Goal: Information Seeking & Learning: Get advice/opinions

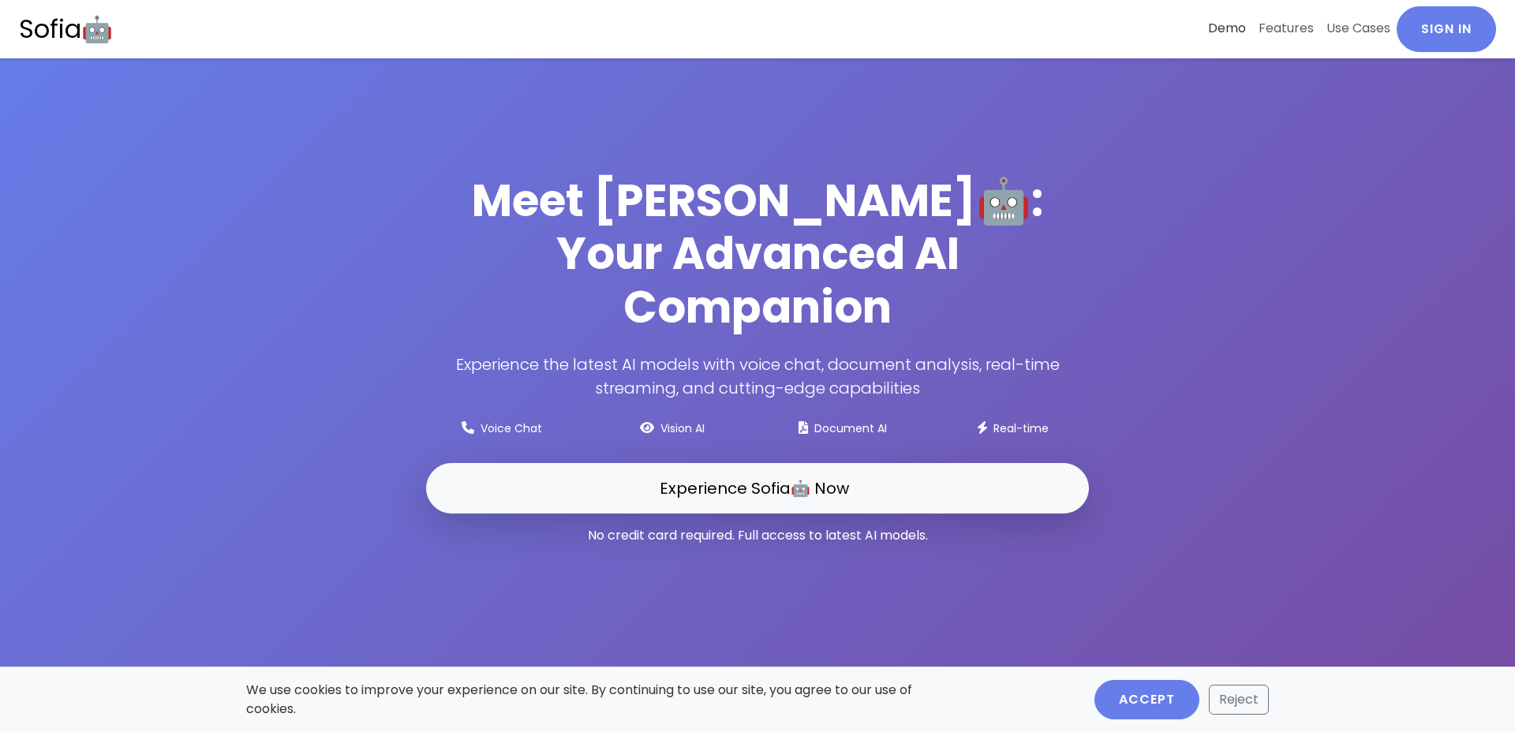
click at [1230, 28] on link "Demo" at bounding box center [1227, 28] width 51 height 44
click at [1152, 699] on button "Accept" at bounding box center [1147, 699] width 105 height 39
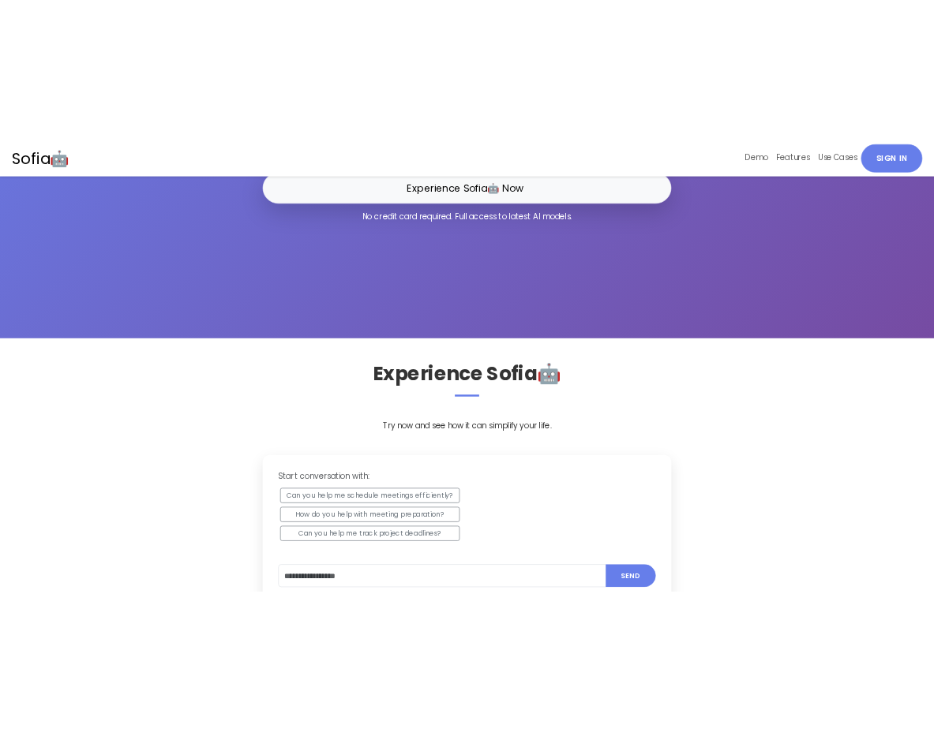
scroll to position [498, 0]
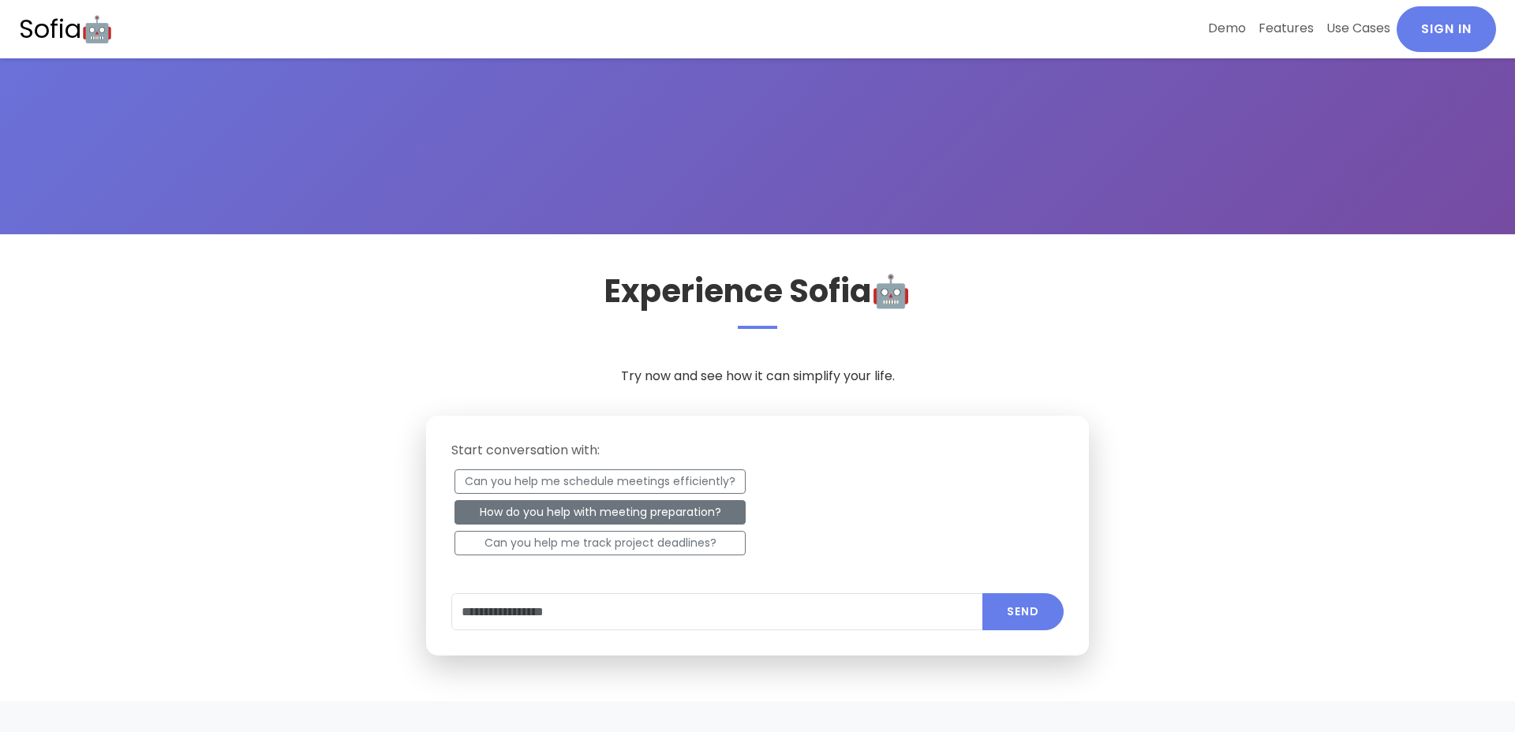
click at [613, 508] on button "How do you help with meeting preparation?" at bounding box center [600, 512] width 291 height 24
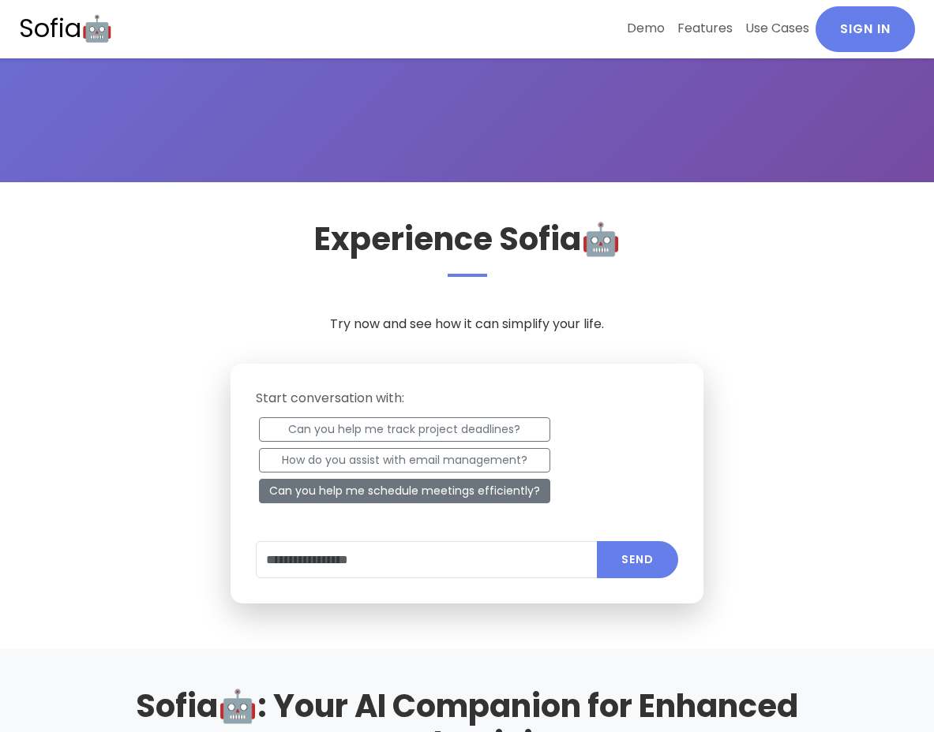
click at [408, 489] on button "Can you help me schedule meetings efficiently?" at bounding box center [404, 491] width 291 height 24
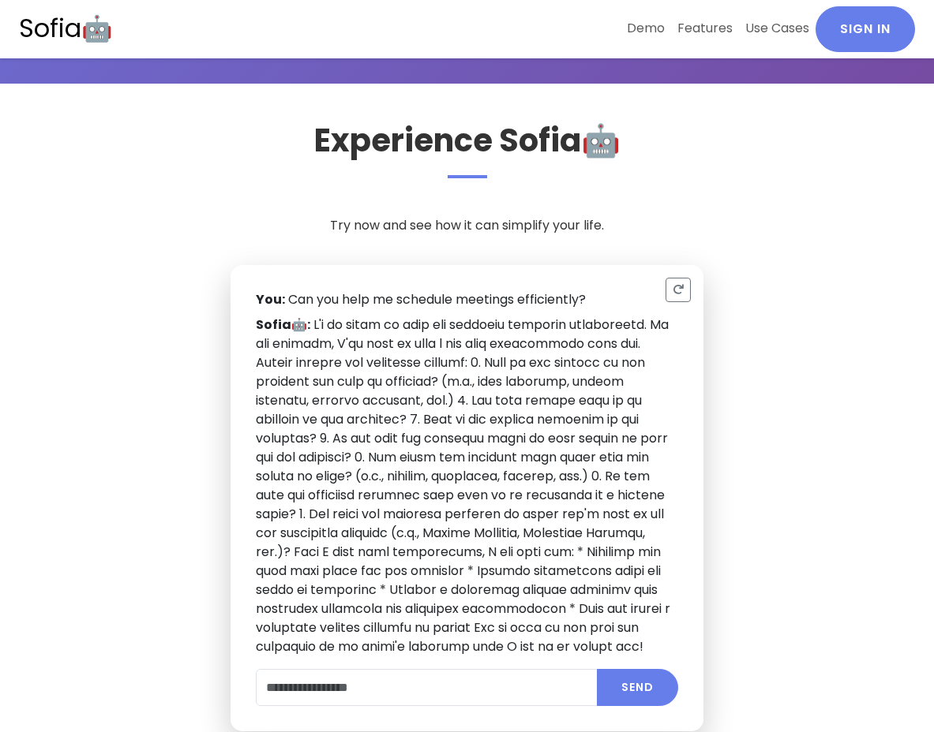
scroll to position [644, 0]
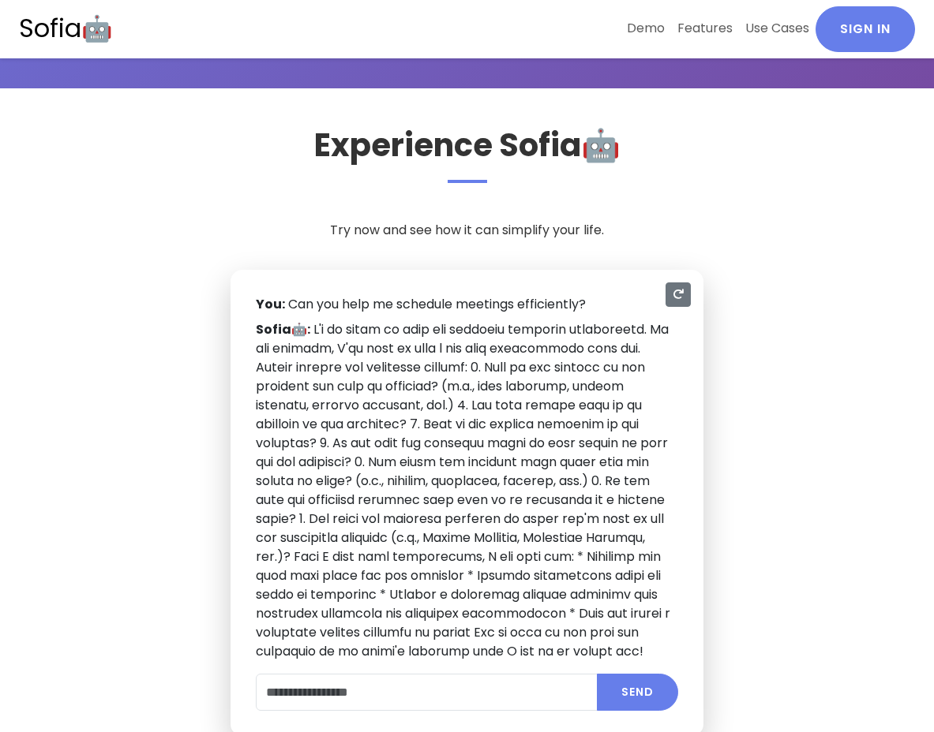
click at [683, 295] on icon "Reset" at bounding box center [677, 294] width 11 height 11
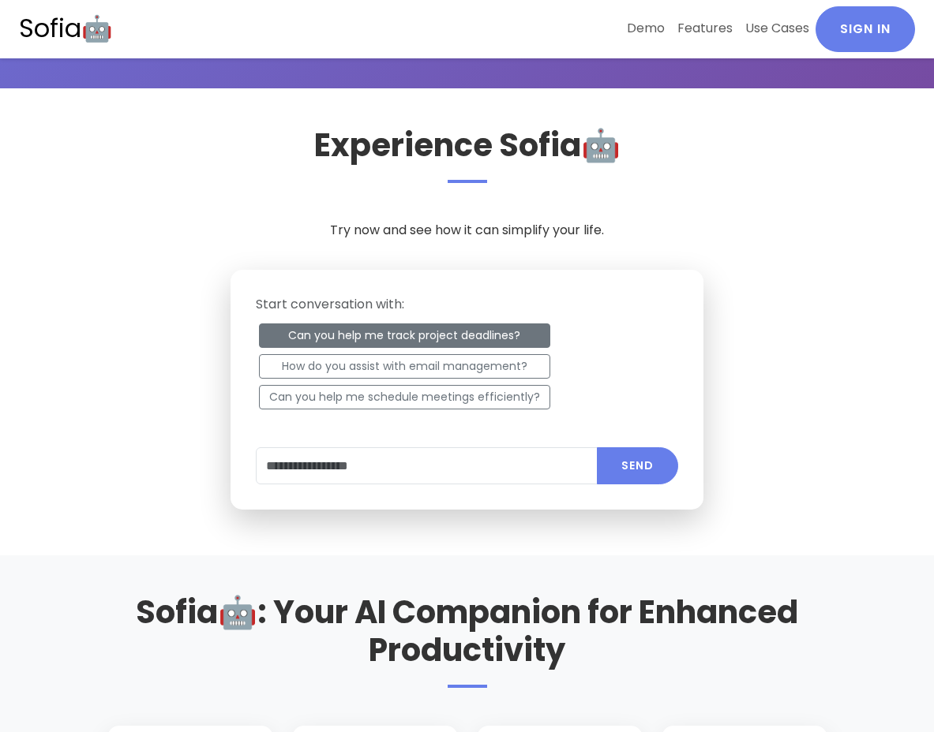
click at [485, 337] on button "Can you help me track project deadlines?" at bounding box center [404, 336] width 291 height 24
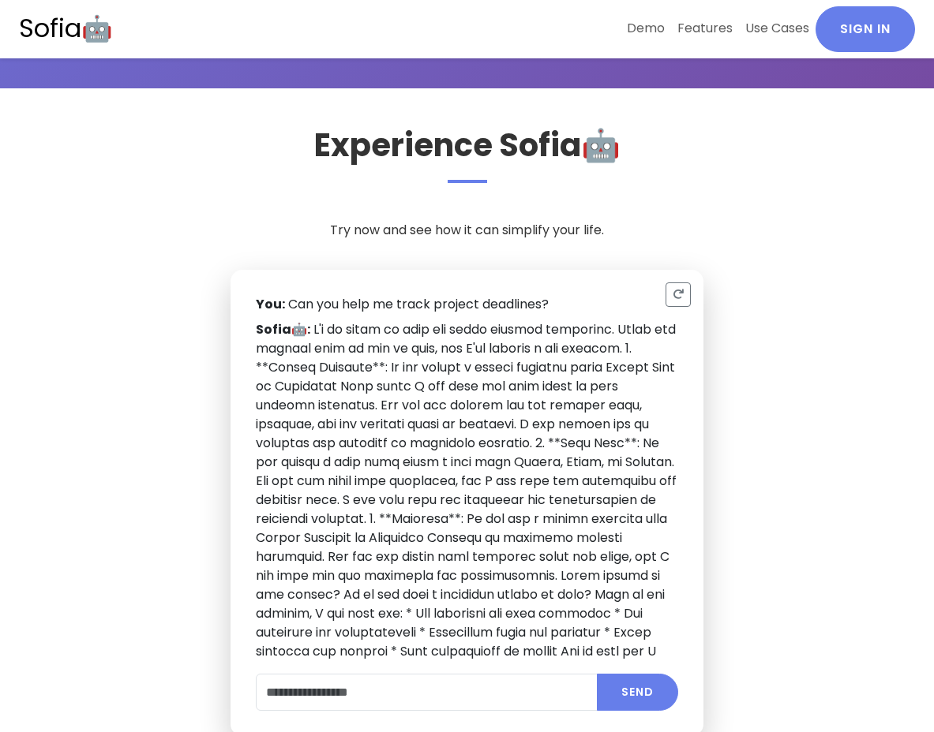
scroll to position [63, 0]
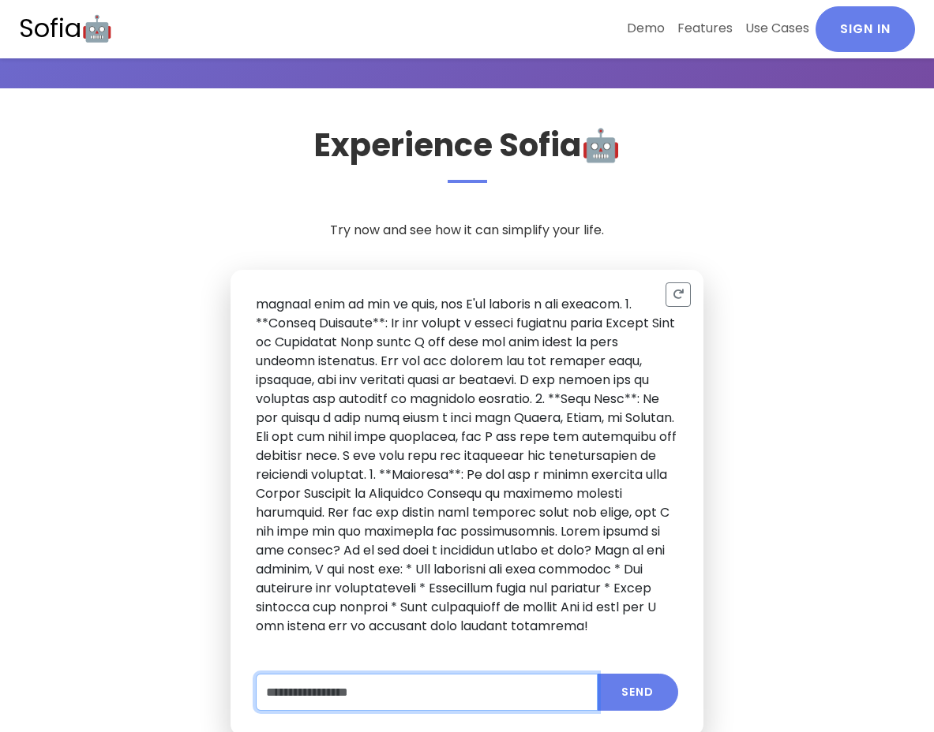
click at [376, 683] on input "text" at bounding box center [427, 692] width 343 height 37
type input "**********"
click at [597, 674] on button "Send" at bounding box center [637, 692] width 81 height 37
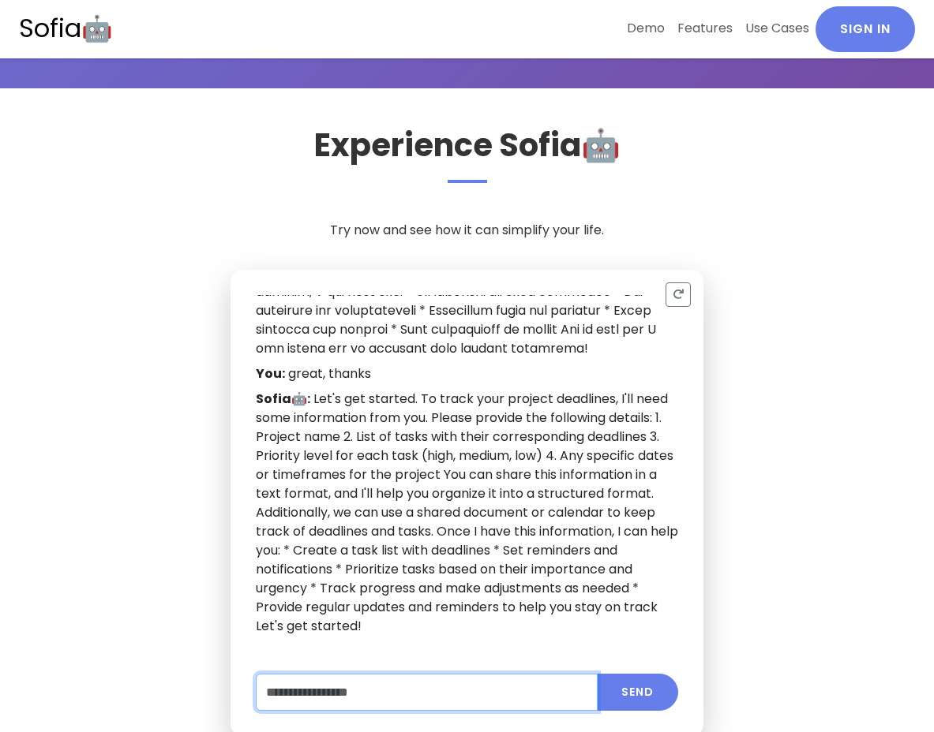
scroll to position [341, 0]
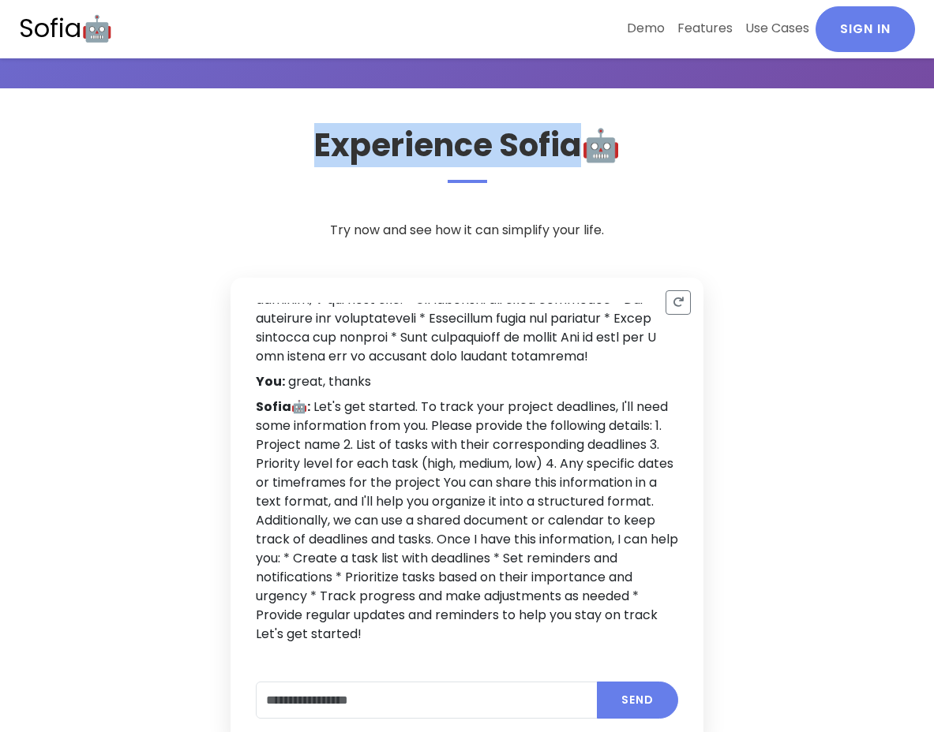
drag, startPoint x: 324, startPoint y: 141, endPoint x: 597, endPoint y: 141, distance: 273.1
click at [597, 141] on h2 "Experience Sofia🤖" at bounding box center [467, 154] width 720 height 57
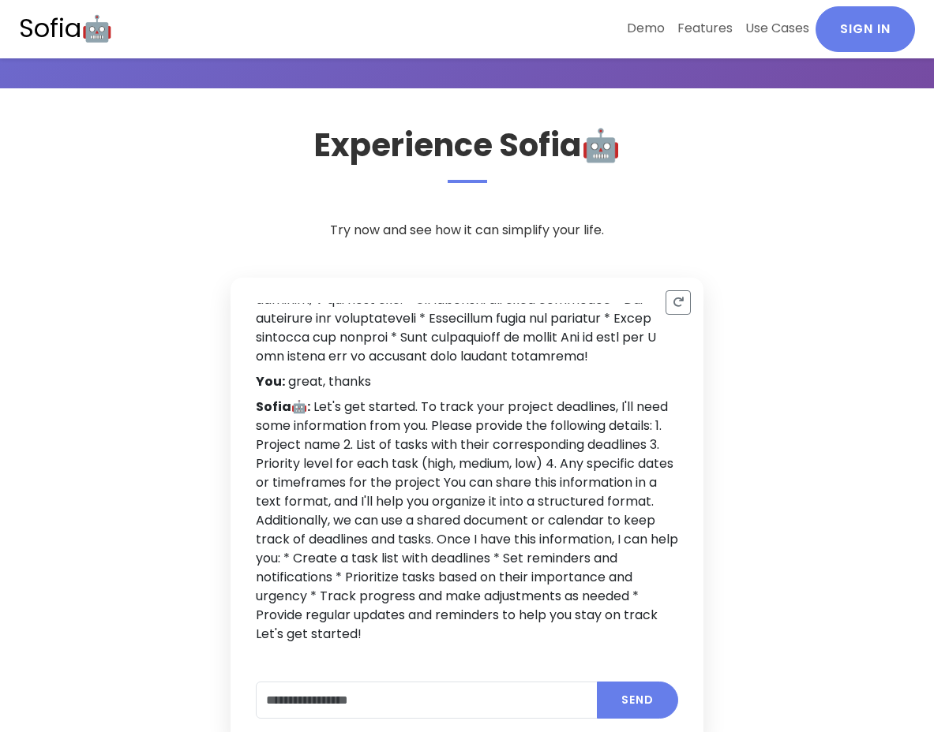
click at [244, 167] on h2 "Experience Sofia🤖" at bounding box center [467, 154] width 720 height 57
drag, startPoint x: 612, startPoint y: 155, endPoint x: 591, endPoint y: 154, distance: 20.5
click at [591, 154] on h2 "Experience Sofia🤖" at bounding box center [467, 154] width 720 height 57
copy h2 "🤖"
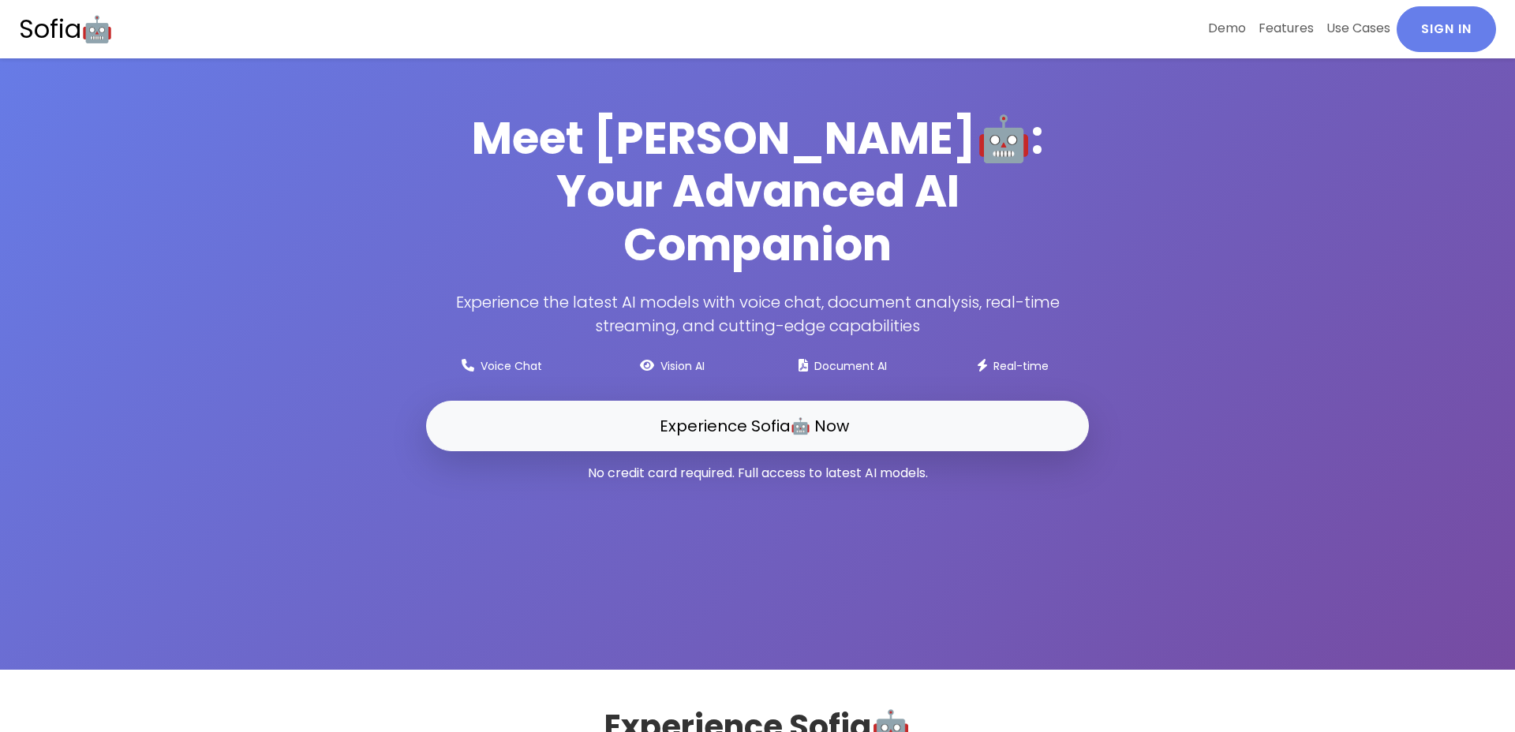
scroll to position [112, 0]
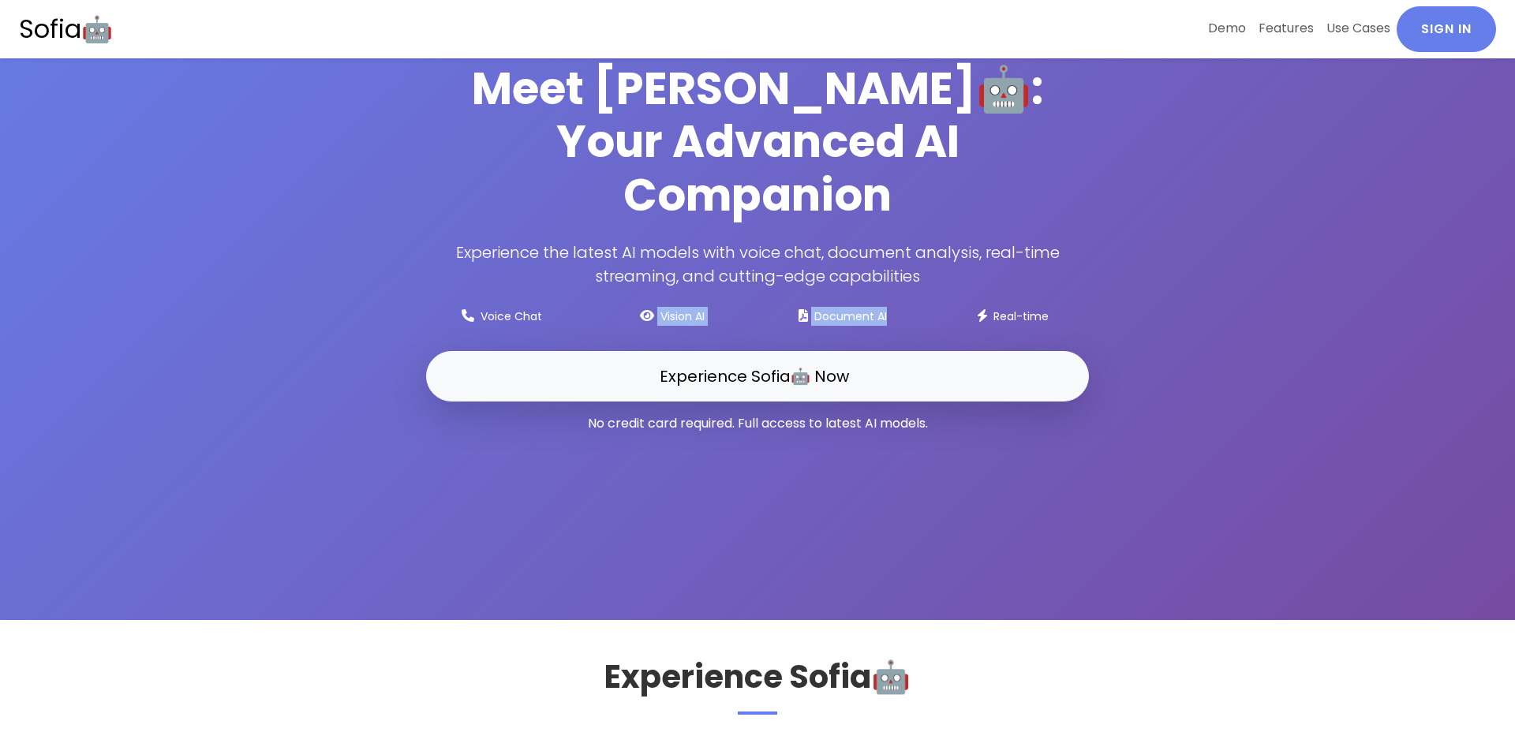
drag, startPoint x: 891, startPoint y: 292, endPoint x: 541, endPoint y: 288, distance: 349.6
click at [541, 307] on div "Voice Chat Vision AI Document AI Real-time" at bounding box center [758, 319] width 682 height 25
click at [541, 309] on small "Voice Chat" at bounding box center [512, 317] width 62 height 16
click at [481, 271] on div "Meet Sofia🤖: Your Advanced AI Companion Experience the latest AI models with vo…" at bounding box center [758, 254] width 682 height 384
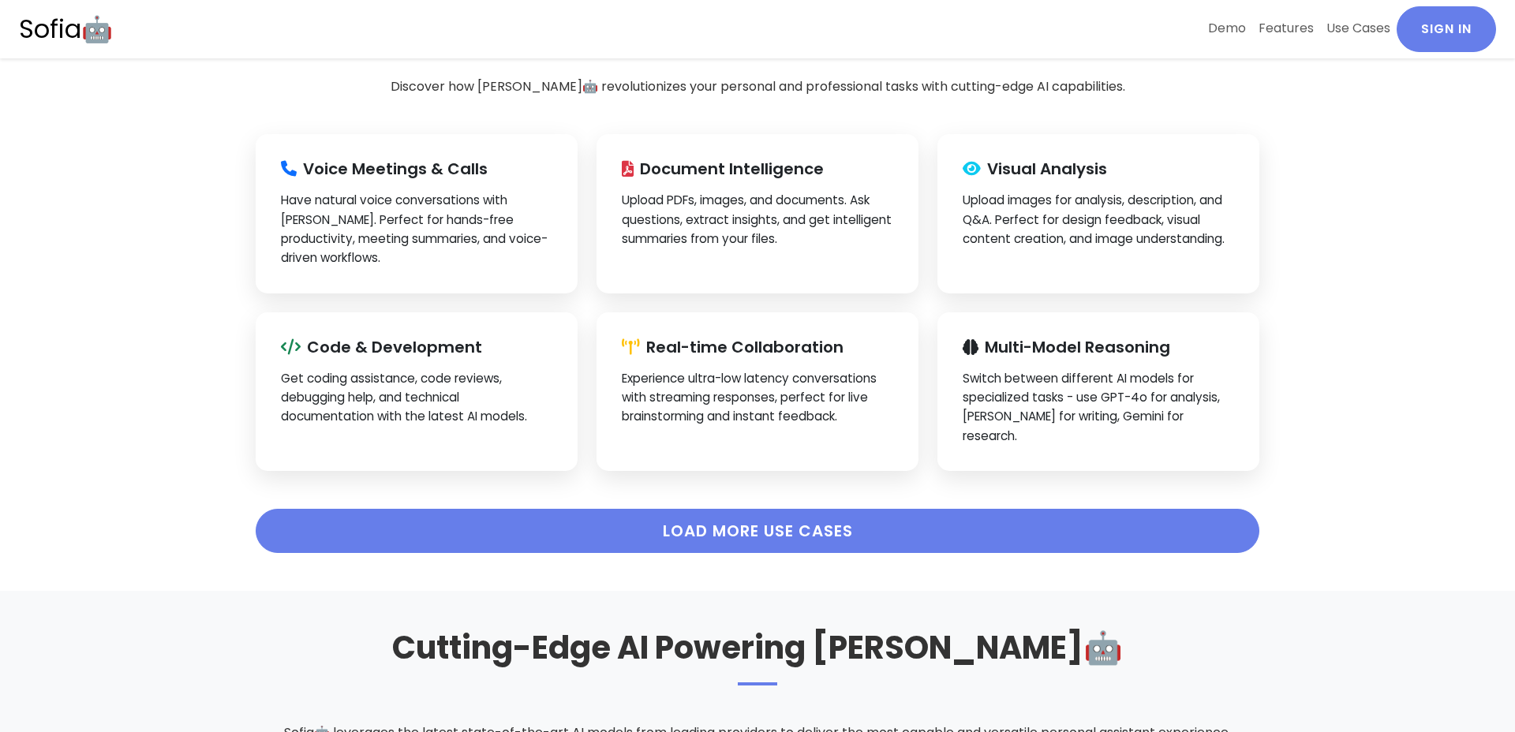
scroll to position [2877, 0]
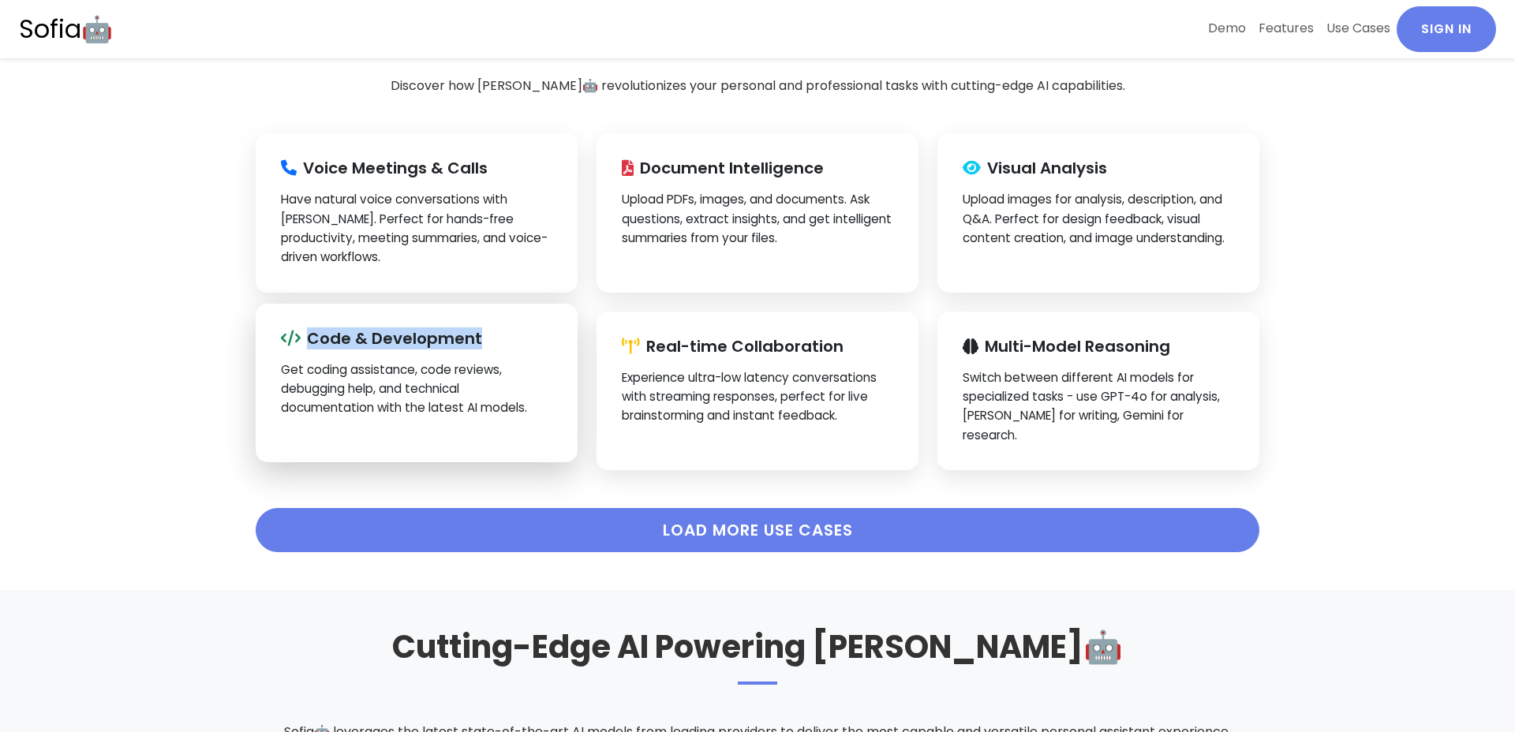
drag, startPoint x: 279, startPoint y: 320, endPoint x: 504, endPoint y: 328, distance: 225.0
click at [504, 328] on div "Code & Development Get coding assistance, code reviews, debugging help, and tec…" at bounding box center [417, 383] width 322 height 159
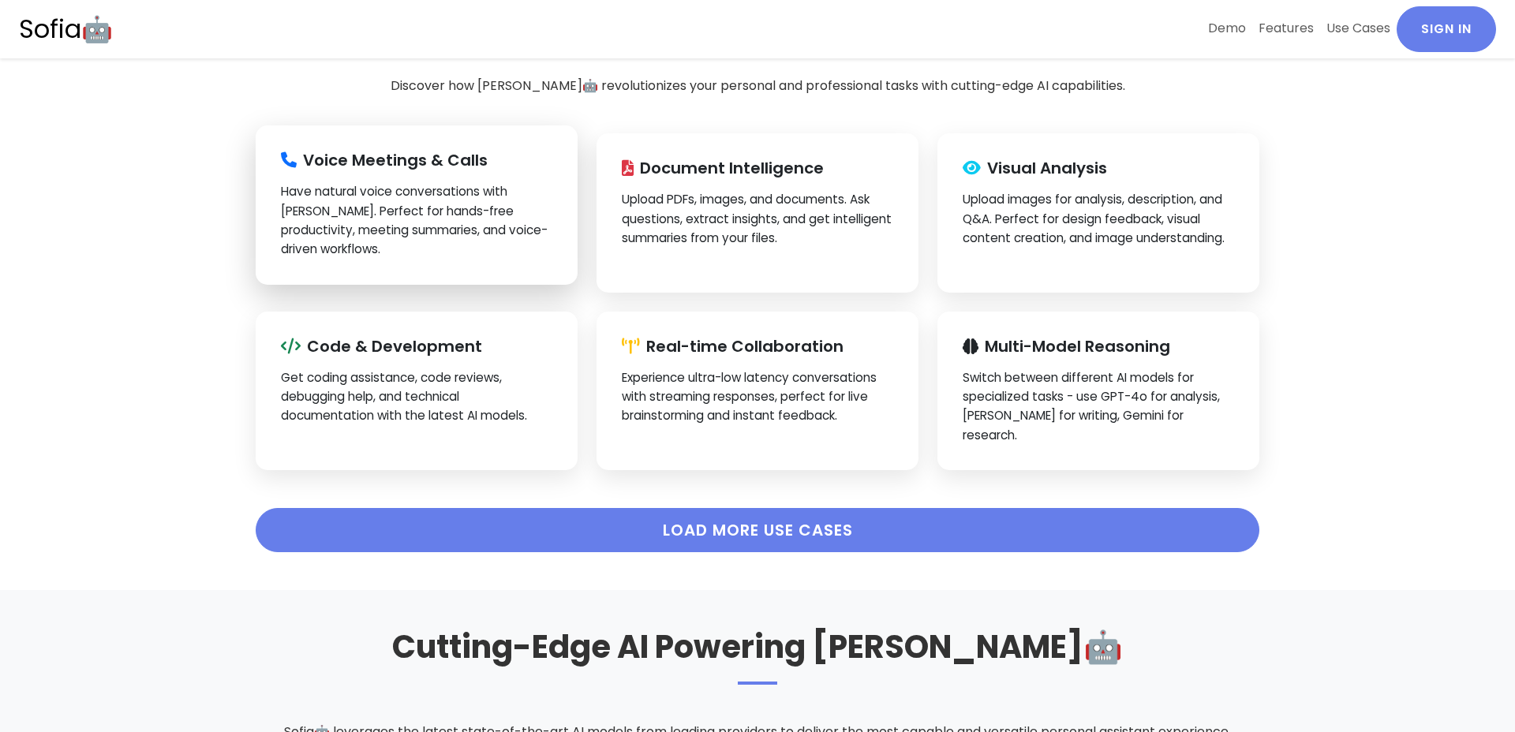
click at [275, 185] on div "Voice Meetings & Calls Have natural voice conversations with Sofia🤖. Perfect fo…" at bounding box center [417, 204] width 322 height 159
drag, startPoint x: 276, startPoint y: 177, endPoint x: 369, endPoint y: 248, distance: 117.1
click at [369, 248] on div "Voice Meetings & Calls Have natural voice conversations with Sofia🤖. Perfect fo…" at bounding box center [417, 204] width 322 height 159
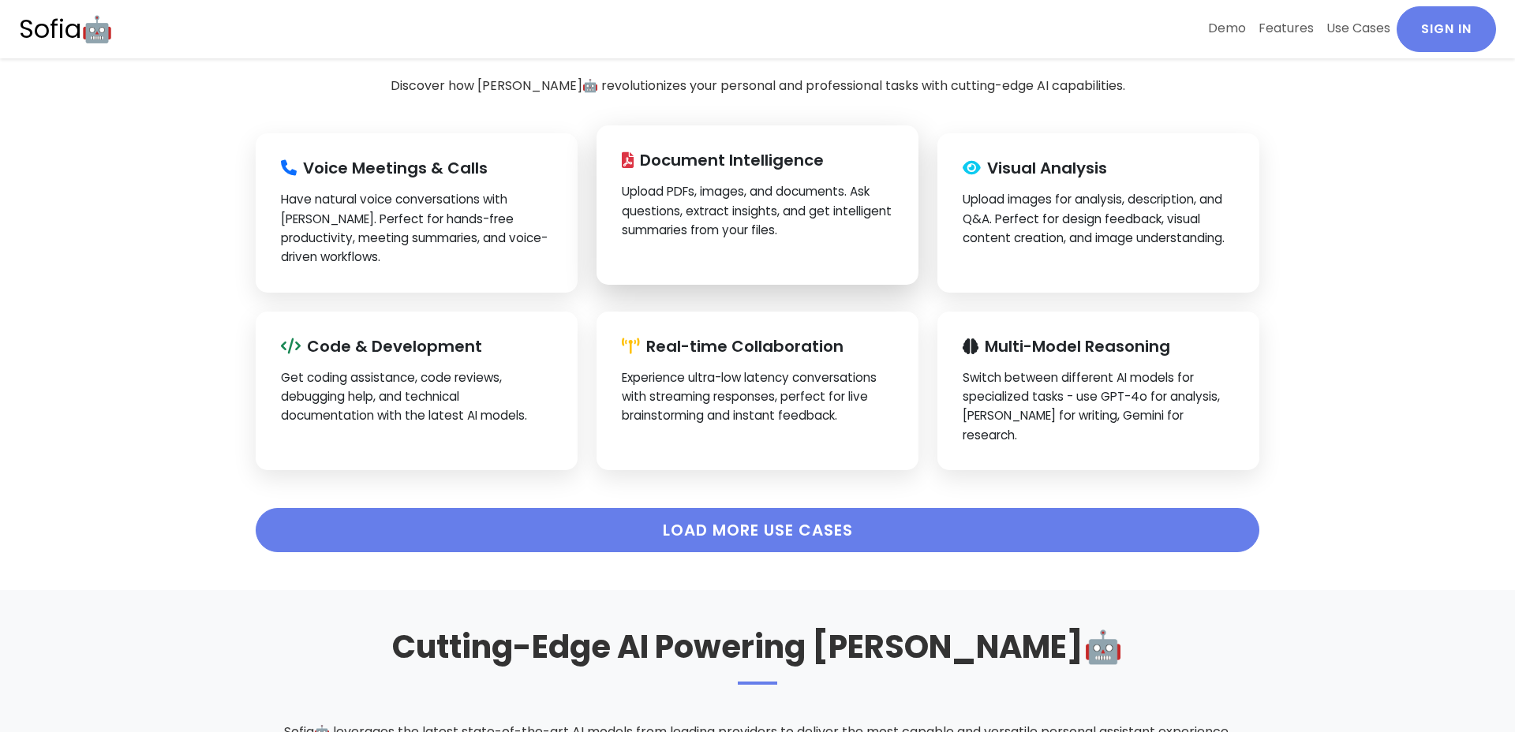
drag, startPoint x: 608, startPoint y: 199, endPoint x: 832, endPoint y: 223, distance: 224.7
click at [832, 223] on div "Document Intelligence Upload PDFs, images, and documents. Ask questions, extrac…" at bounding box center [758, 204] width 322 height 159
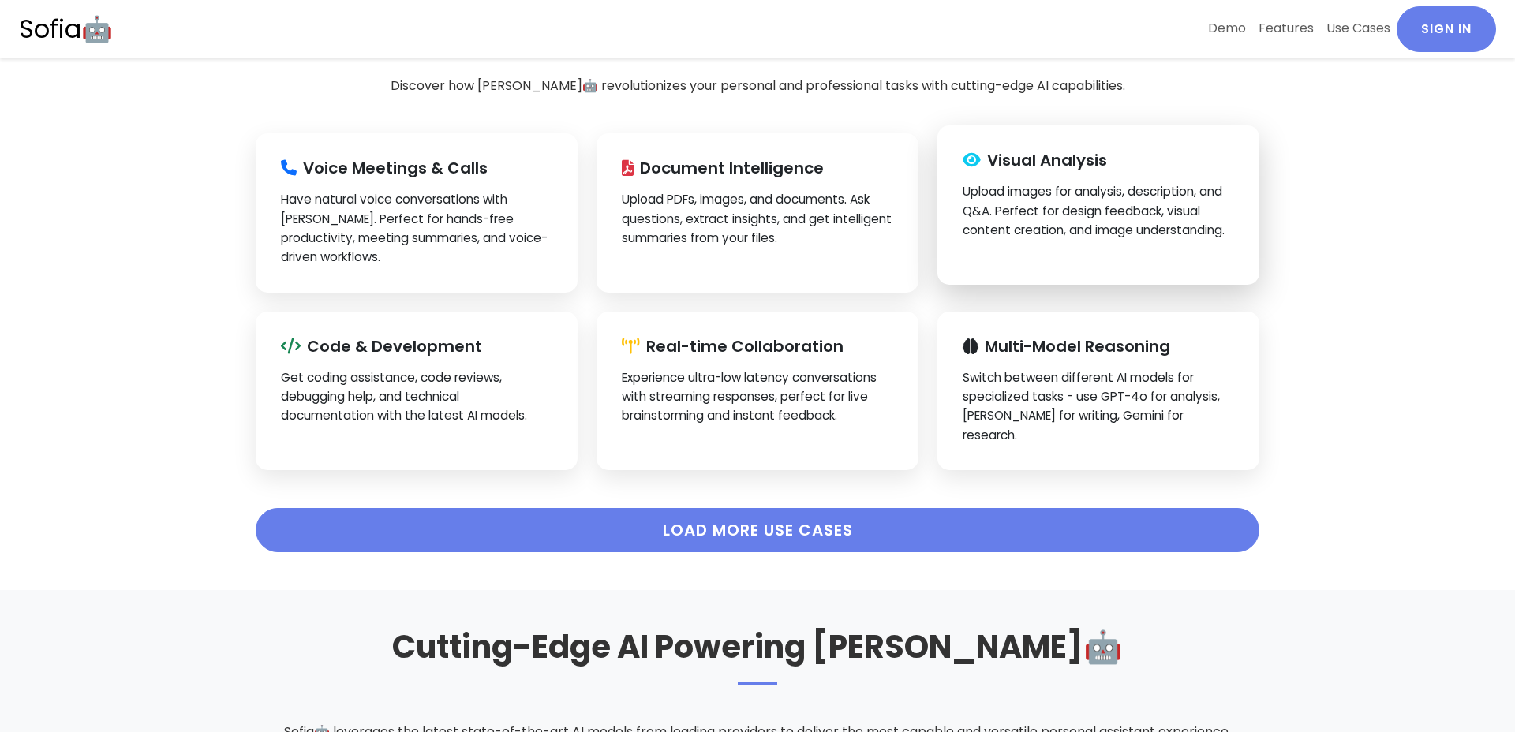
drag, startPoint x: 1230, startPoint y: 216, endPoint x: 947, endPoint y: 144, distance: 292.5
click at [947, 144] on div "Visual Analysis Upload images for analysis, description, and Q&A. Perfect for d…" at bounding box center [1099, 204] width 322 height 159
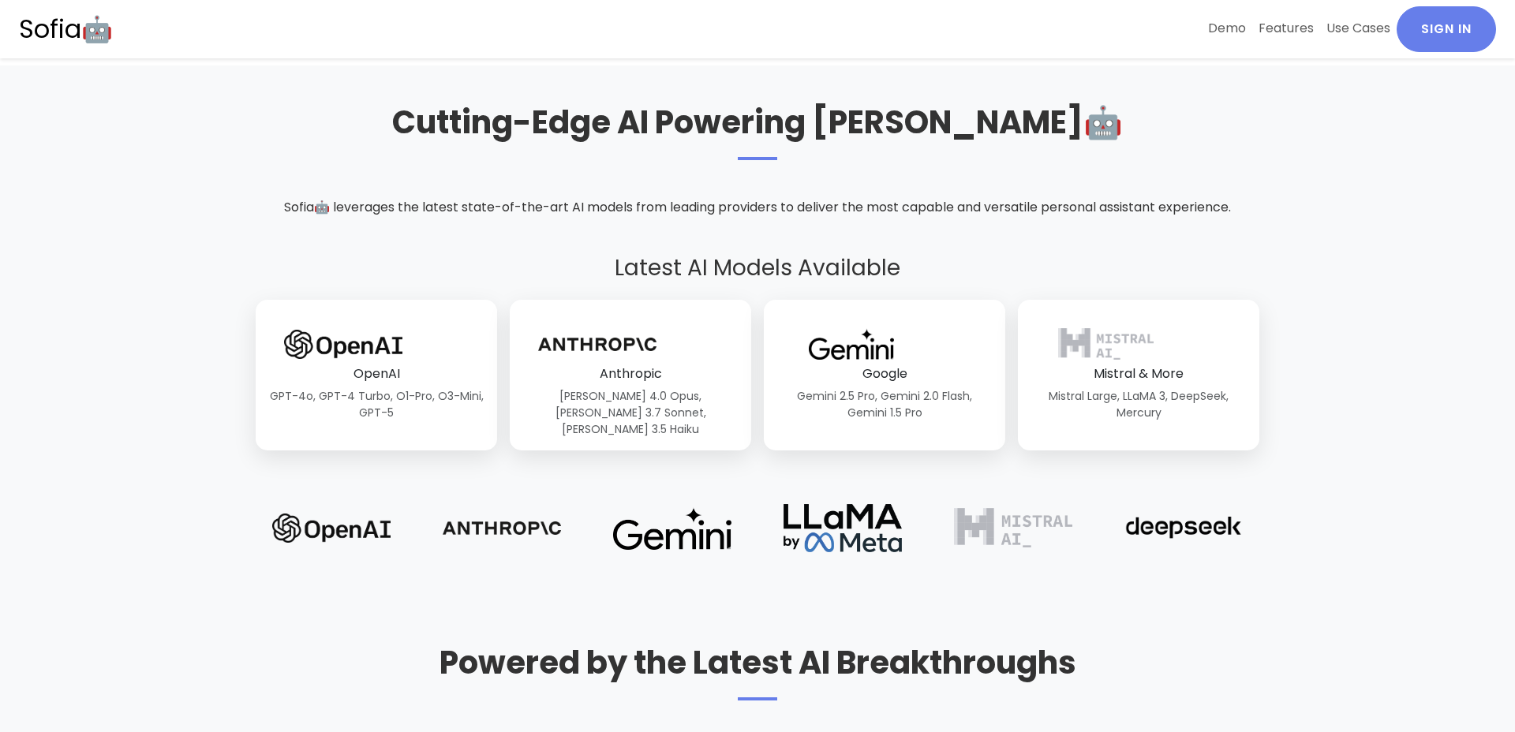
scroll to position [3404, 0]
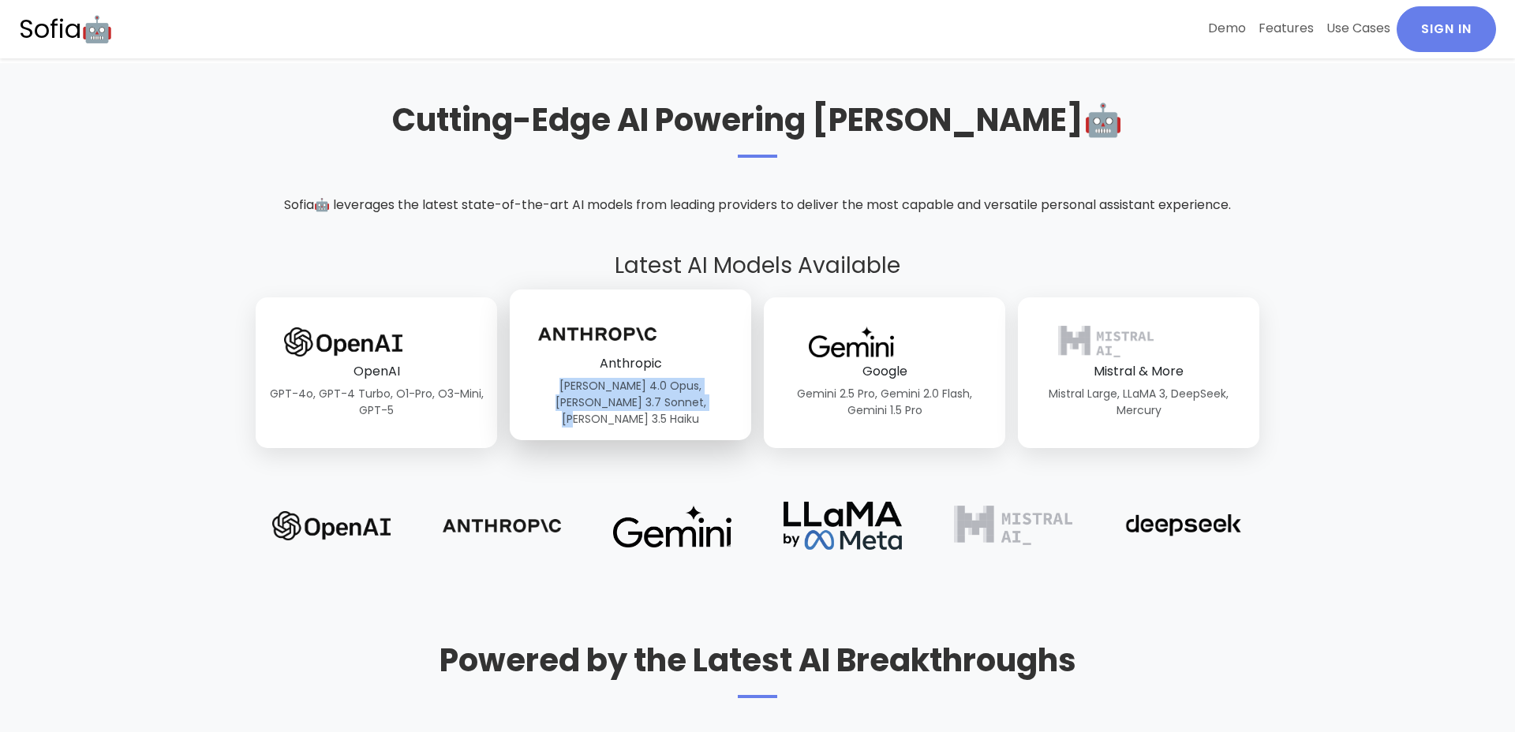
drag, startPoint x: 520, startPoint y: 348, endPoint x: 733, endPoint y: 376, distance: 214.9
click at [735, 376] on div "Anthropic Claude 4.0 Opus, Claude 3.7 Sonnet, Claude 3.5 Haiku" at bounding box center [630, 365] width 241 height 150
click at [716, 378] on small "Claude 4.0 Opus, Claude 3.7 Sonnet, Claude 3.5 Haiku" at bounding box center [630, 403] width 216 height 50
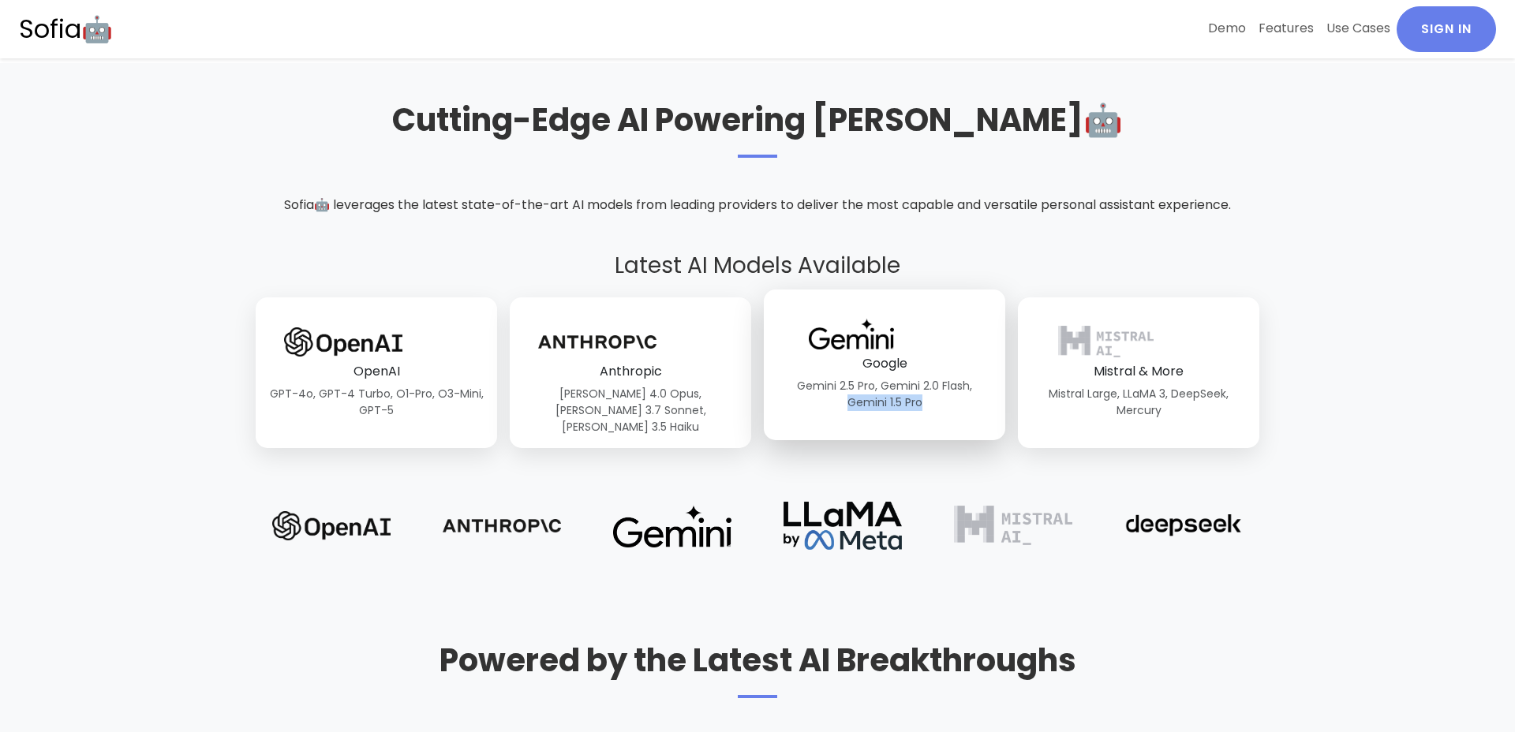
drag, startPoint x: 779, startPoint y: 361, endPoint x: 968, endPoint y: 373, distance: 189.8
click at [968, 374] on div "Google Gemini 2.5 Pro, Gemini 2.0 Flash, Gemini 1.5 Pro" at bounding box center [884, 365] width 241 height 150
click at [968, 373] on div "Google Gemini 2.5 Pro, Gemini 2.0 Flash, Gemini 1.5 Pro" at bounding box center [884, 365] width 241 height 150
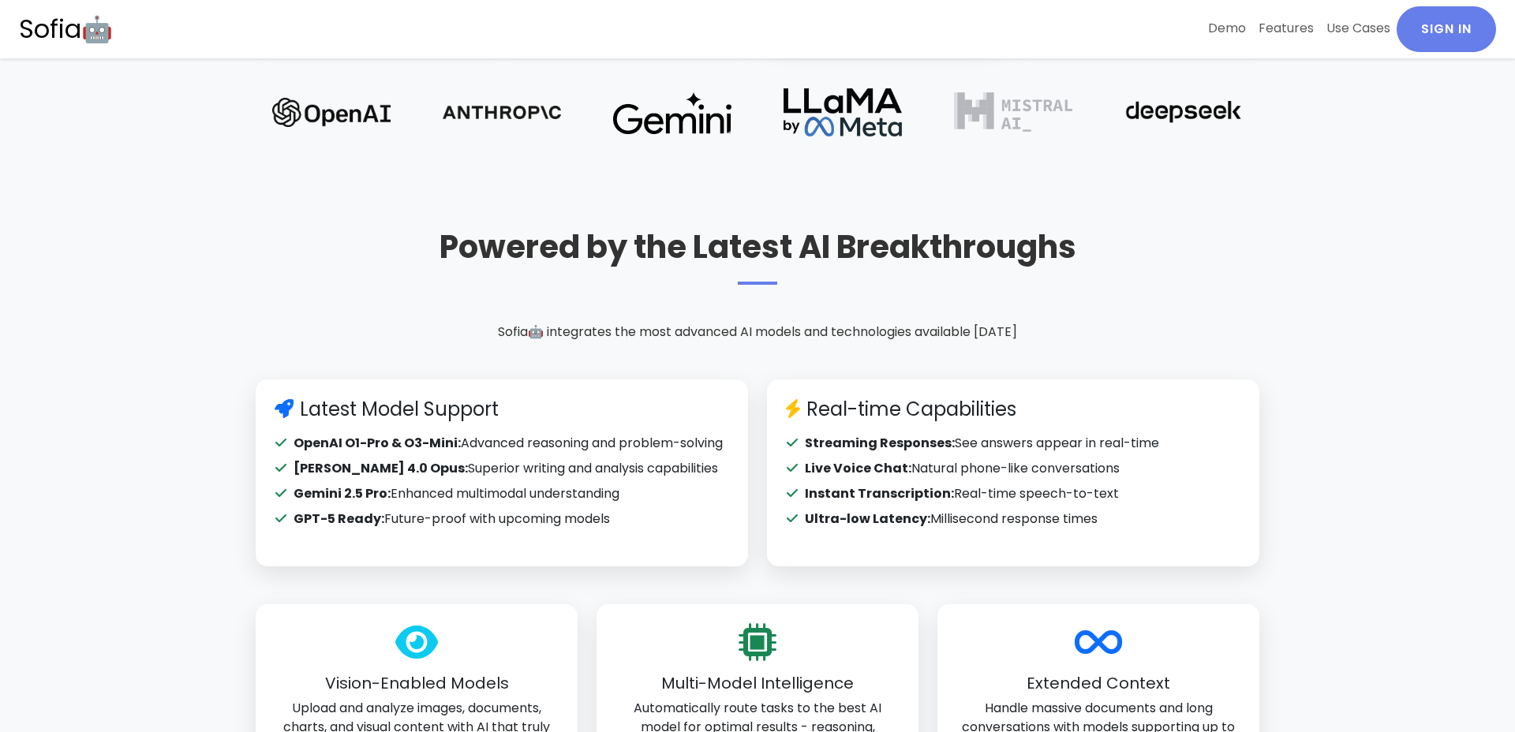
scroll to position [3819, 0]
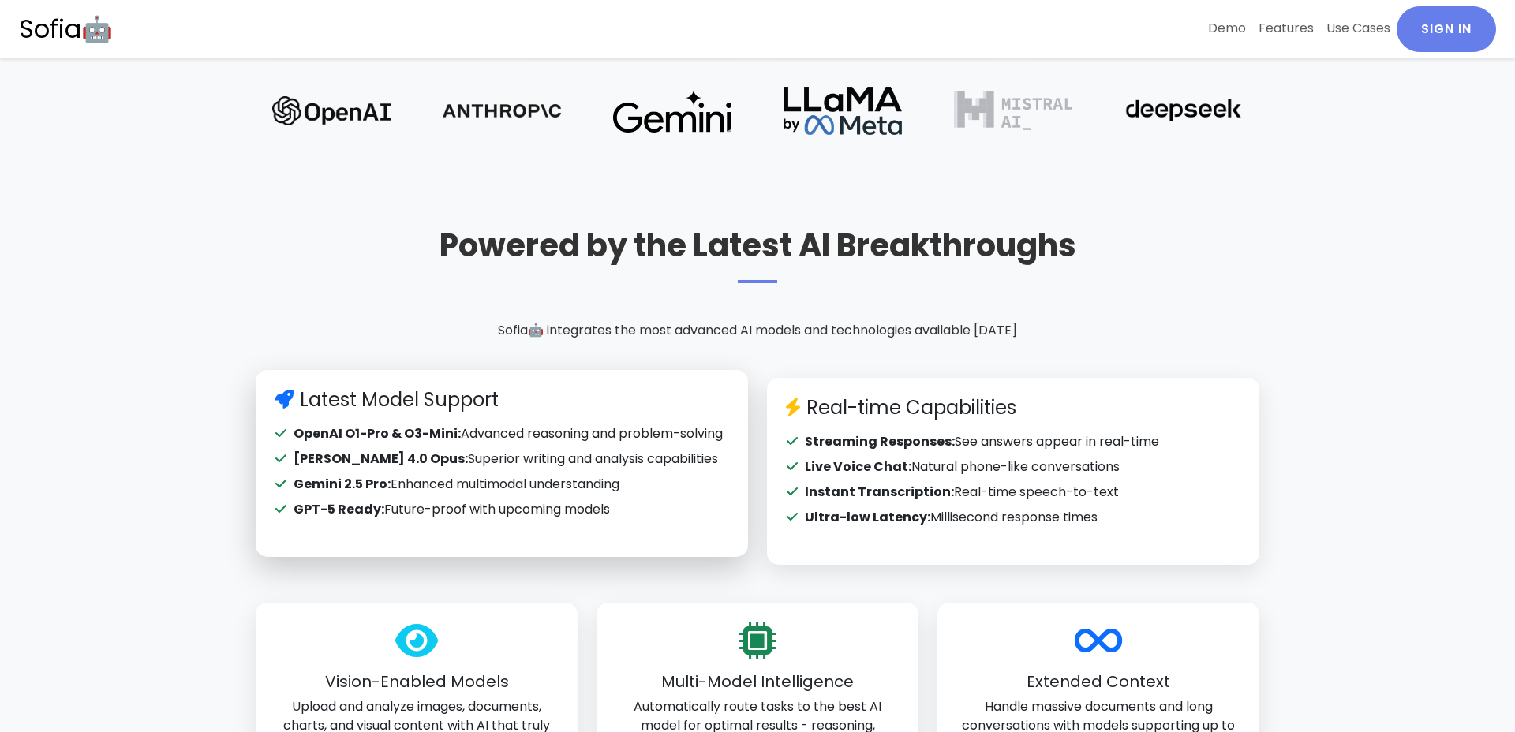
drag, startPoint x: 254, startPoint y: 376, endPoint x: 666, endPoint y: 493, distance: 428.2
click at [665, 493] on div "Latest Model Support OpenAI O1-Pro & O3-Mini: Advanced reasoning and problem-so…" at bounding box center [501, 471] width 511 height 187
click at [666, 493] on div "Latest Model Support OpenAI O1-Pro & O3-Mini: Advanced reasoning and problem-so…" at bounding box center [502, 463] width 492 height 187
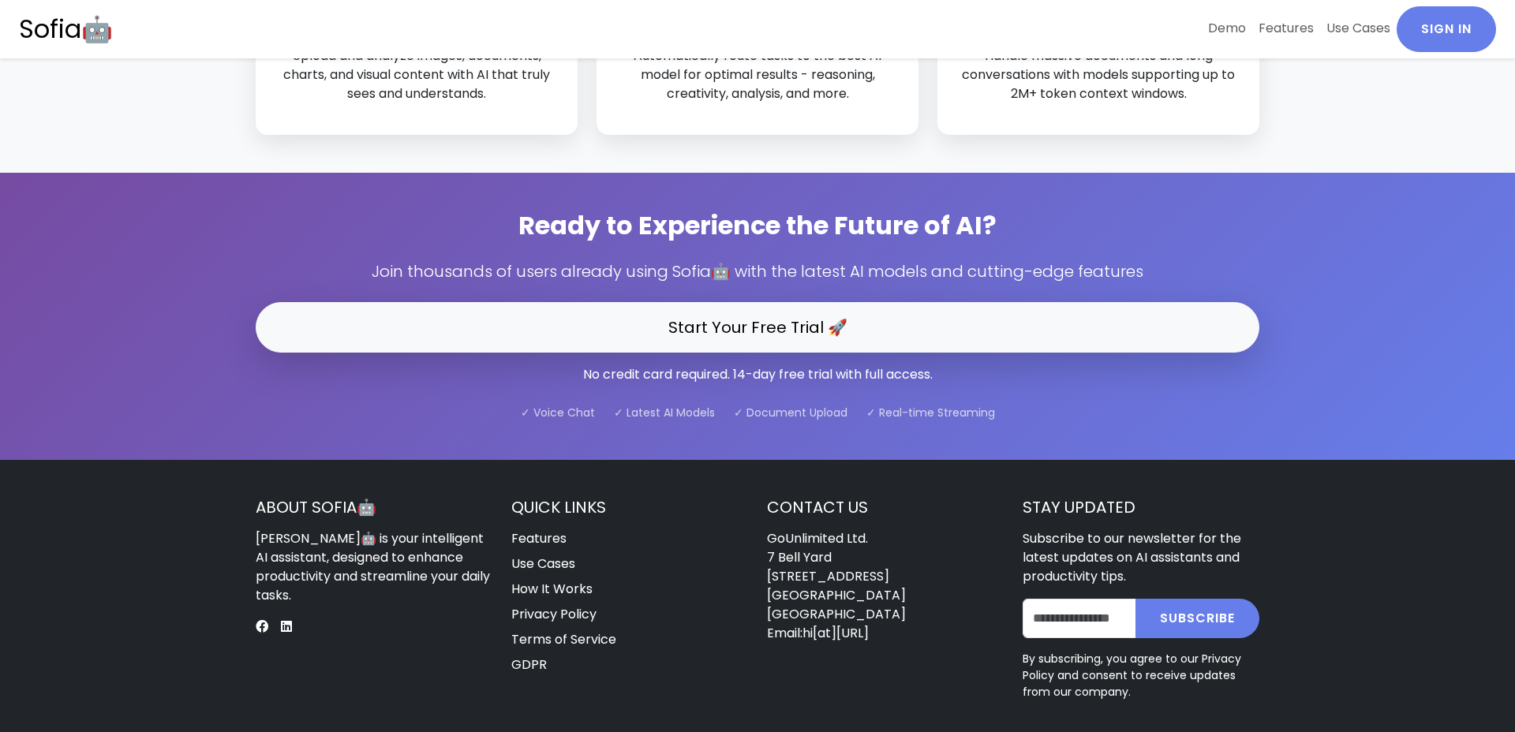
scroll to position [4510, 0]
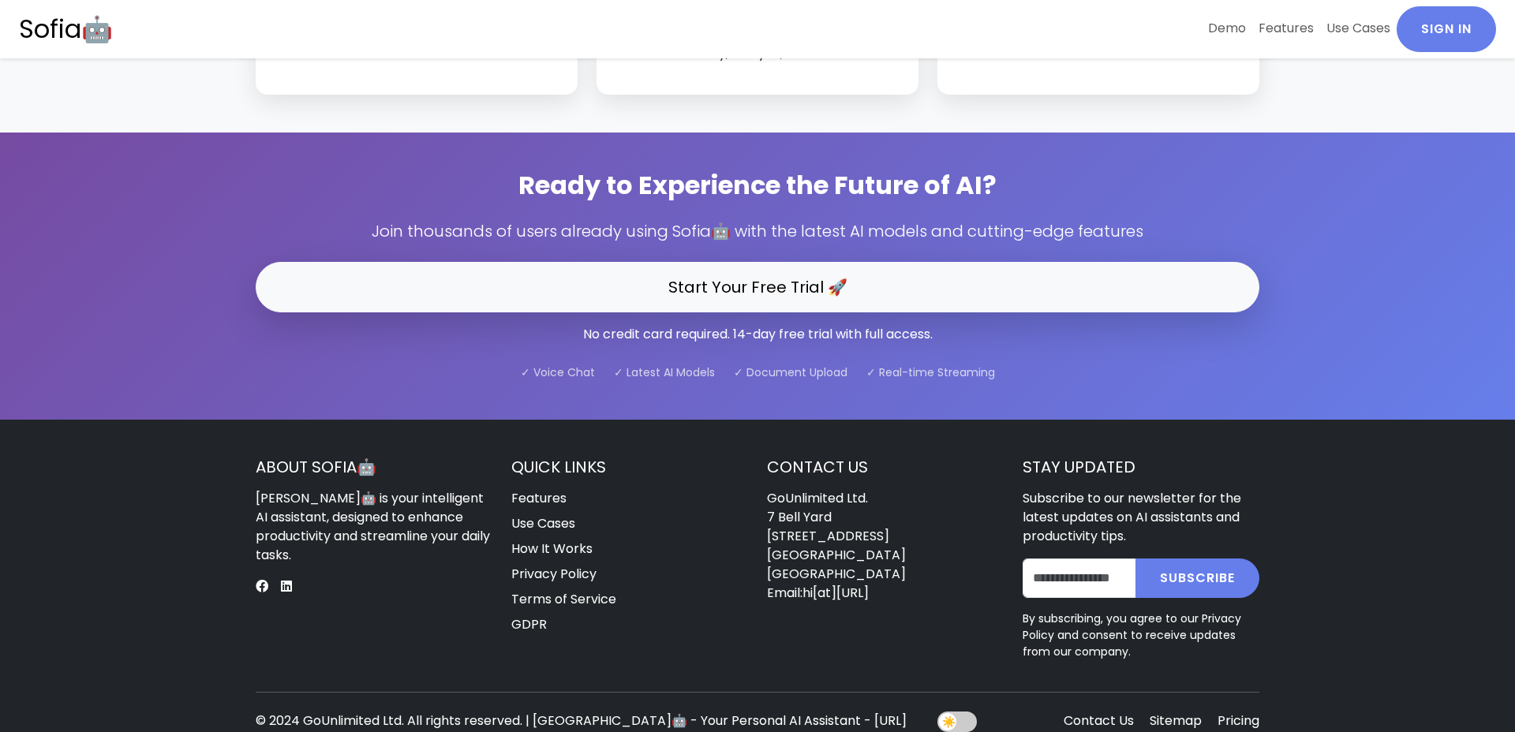
click at [963, 712] on div at bounding box center [957, 722] width 39 height 21
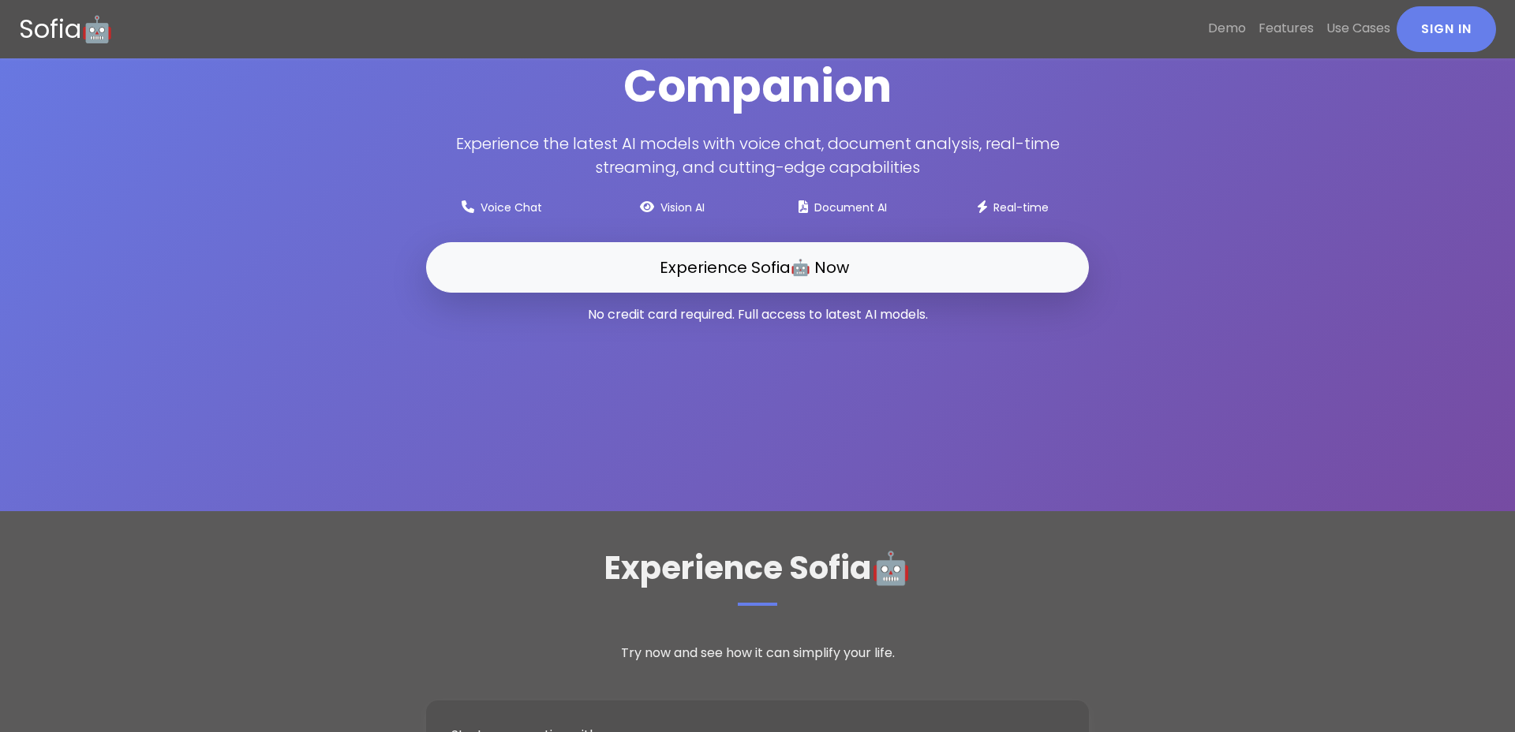
scroll to position [451, 0]
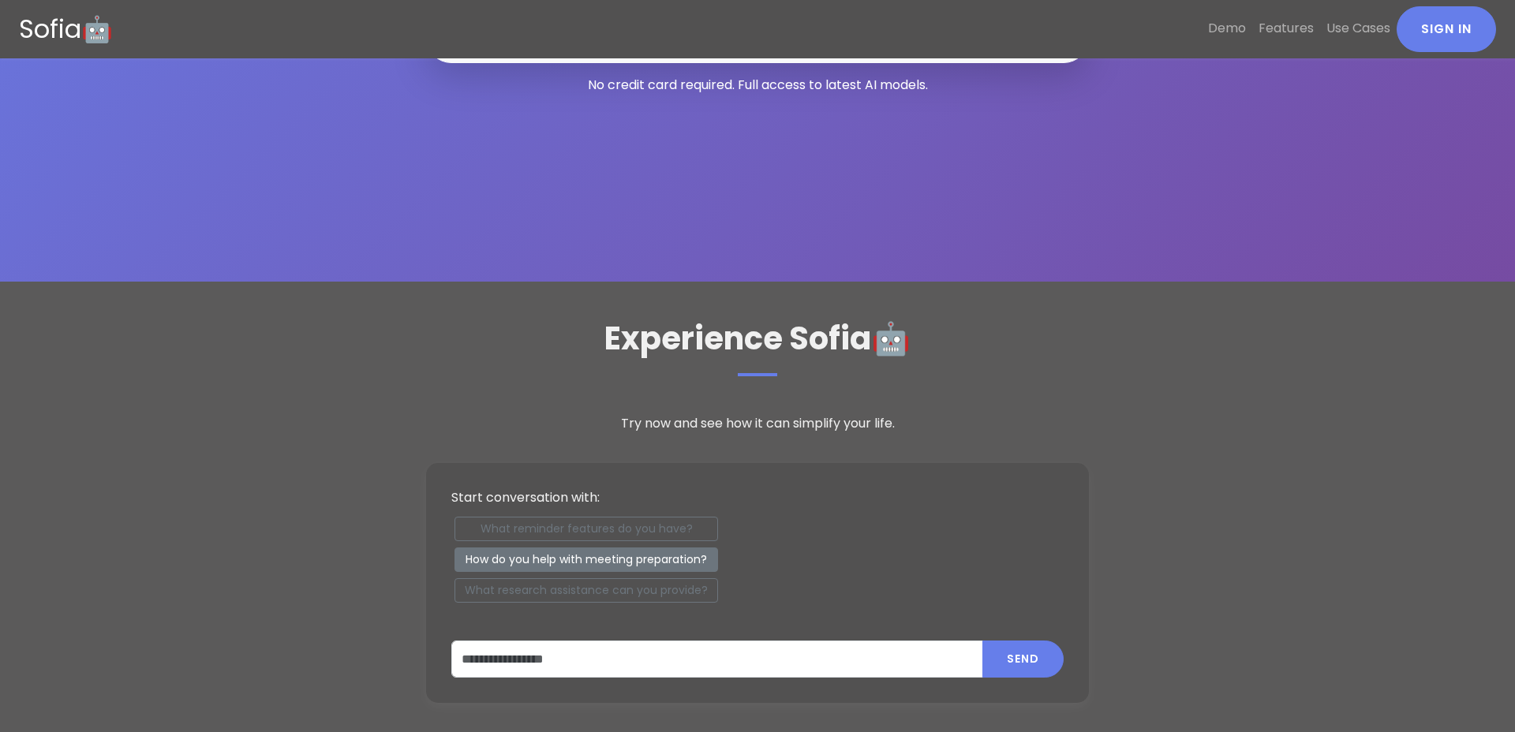
click at [632, 550] on button "How do you help with meeting preparation?" at bounding box center [587, 560] width 264 height 24
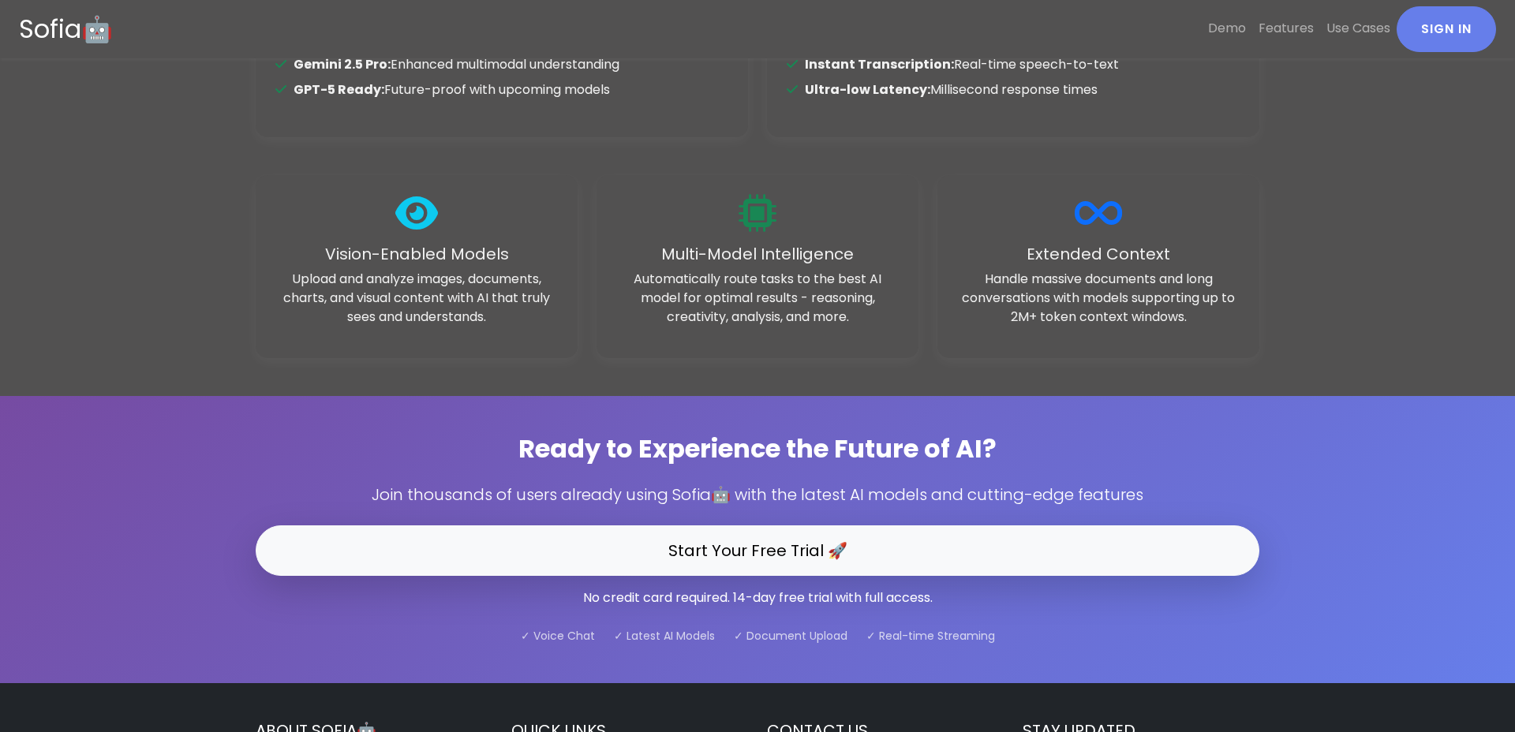
scroll to position [4440, 0]
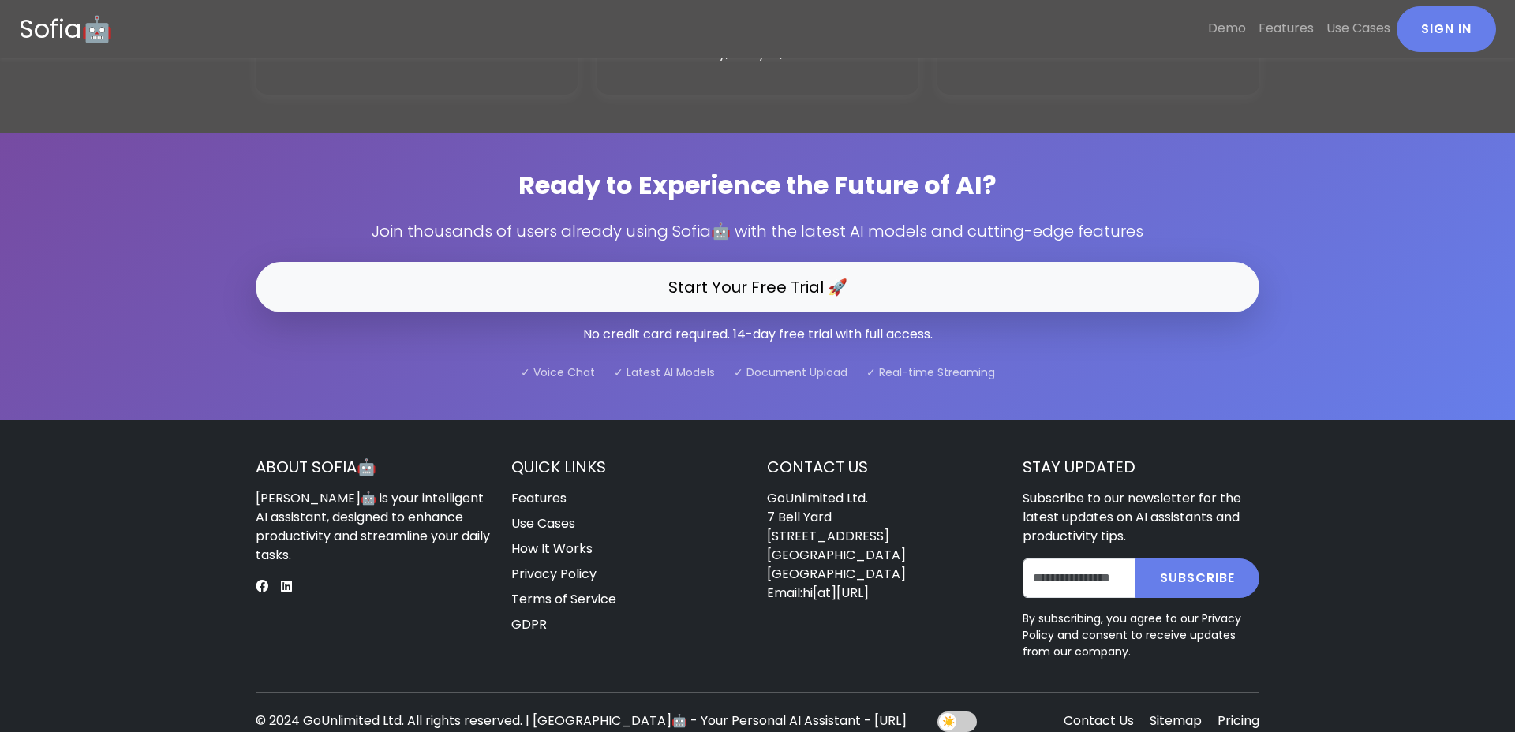
click at [949, 712] on div at bounding box center [957, 722] width 39 height 21
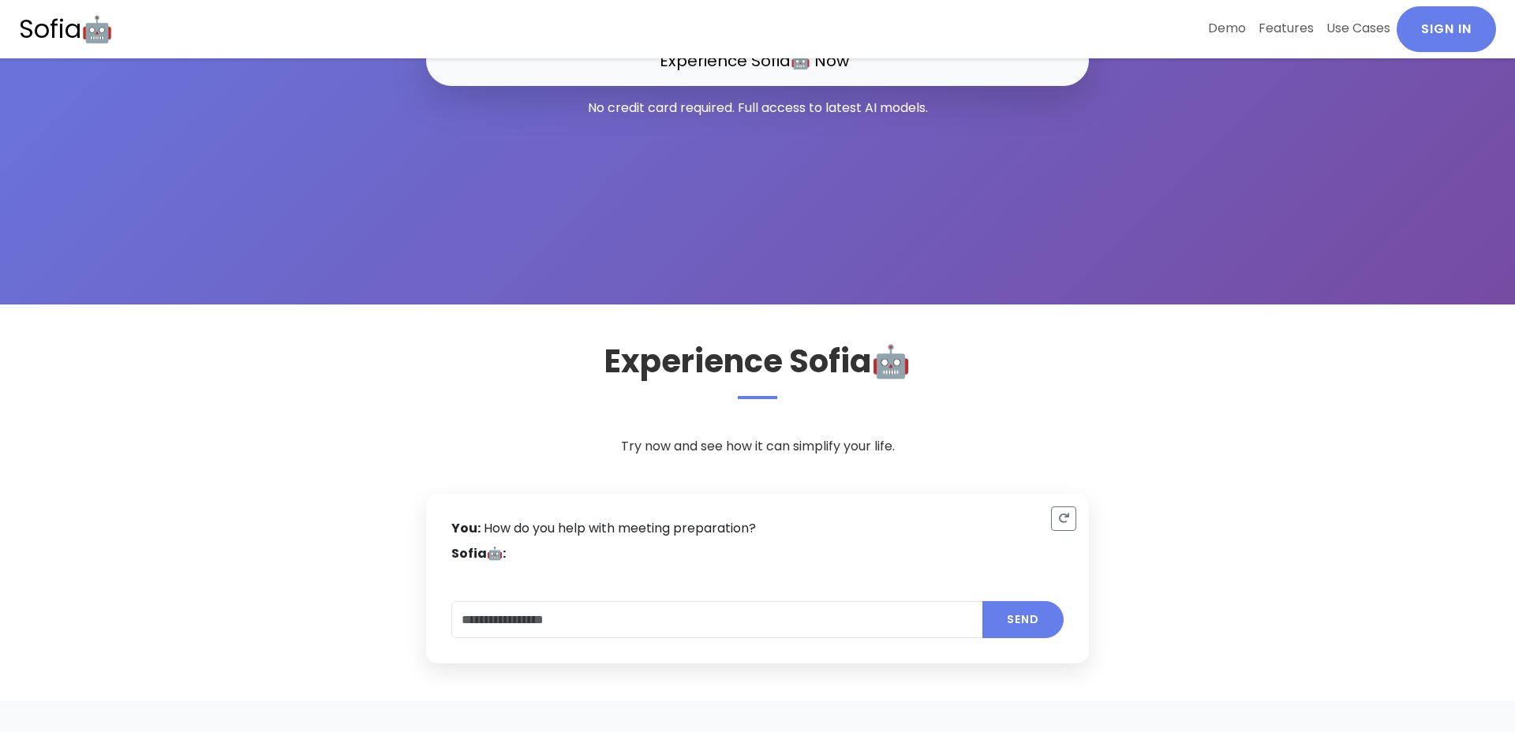
scroll to position [427, 0]
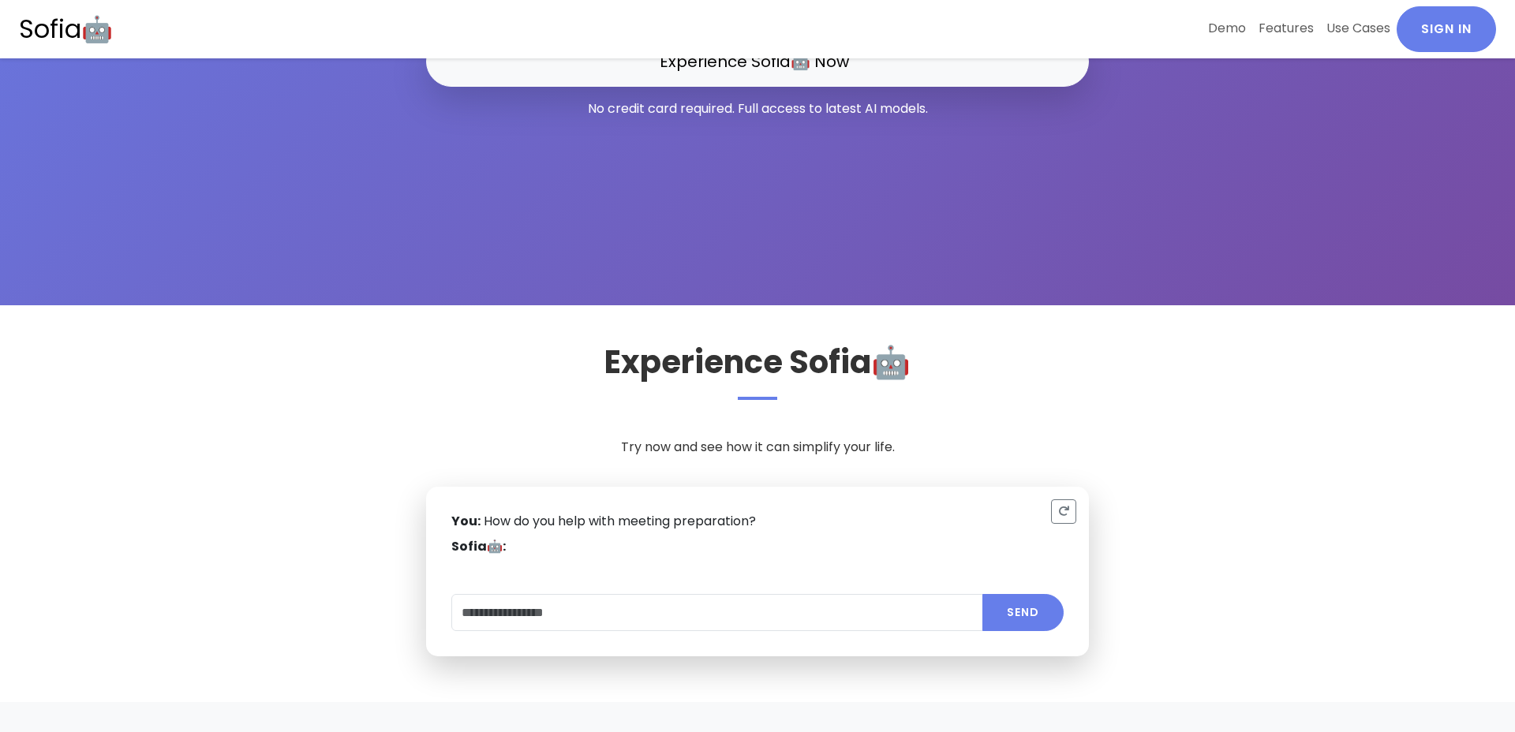
drag, startPoint x: 505, startPoint y: 541, endPoint x: 590, endPoint y: 544, distance: 84.5
click at [590, 544] on div "Sofia🤖: Loading..." at bounding box center [757, 546] width 612 height 19
click at [1063, 513] on icon "Reset" at bounding box center [1063, 511] width 11 height 11
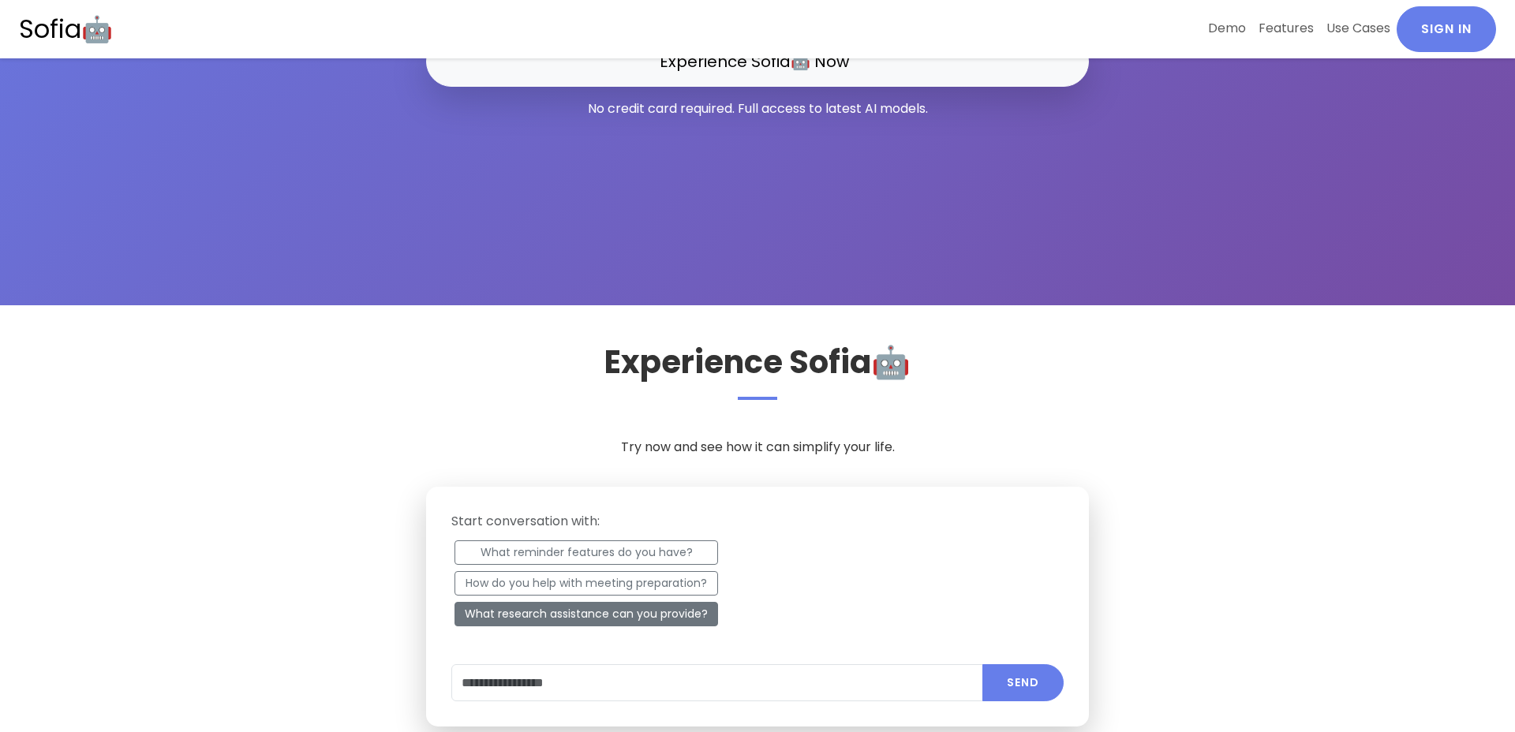
click at [601, 616] on button "What research assistance can you provide?" at bounding box center [587, 614] width 264 height 24
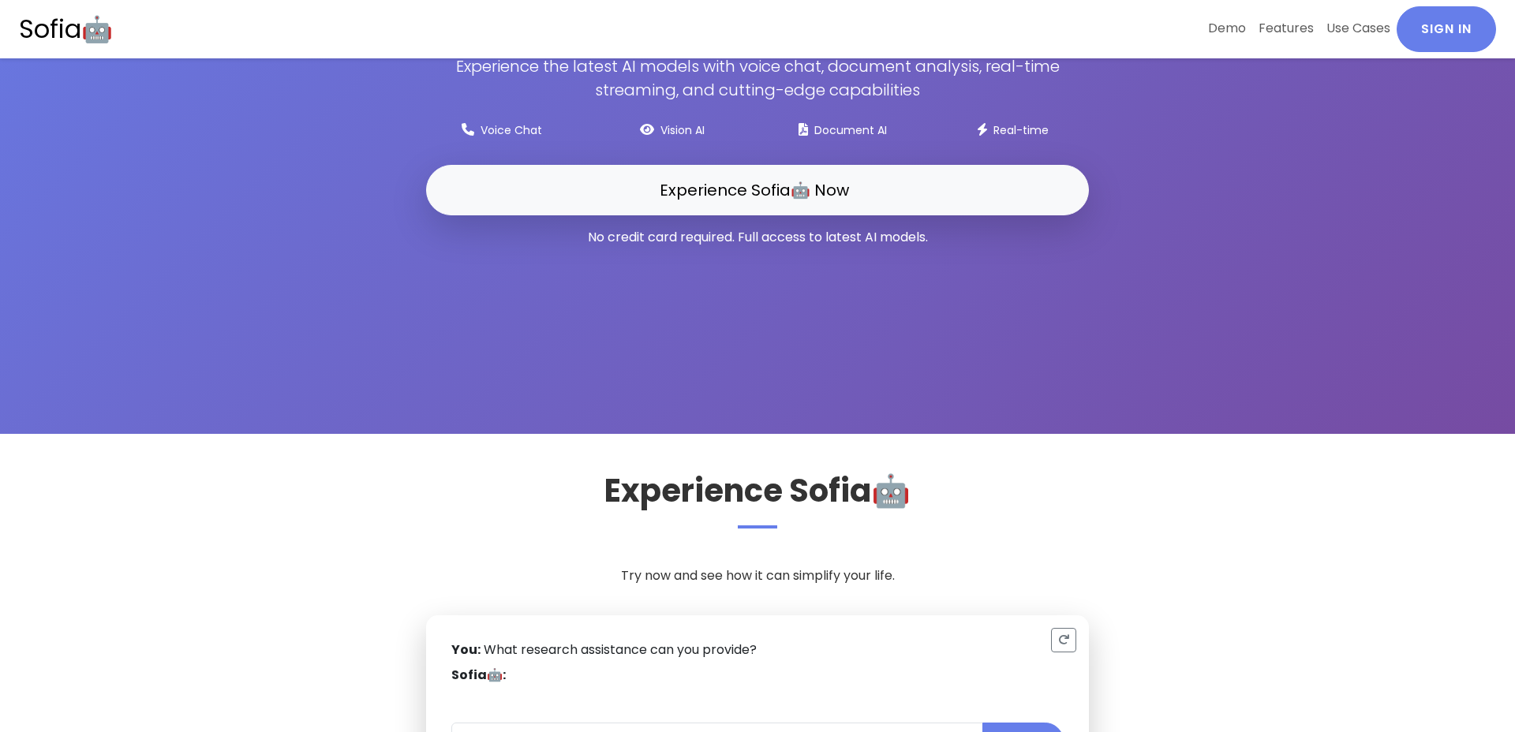
scroll to position [0, 0]
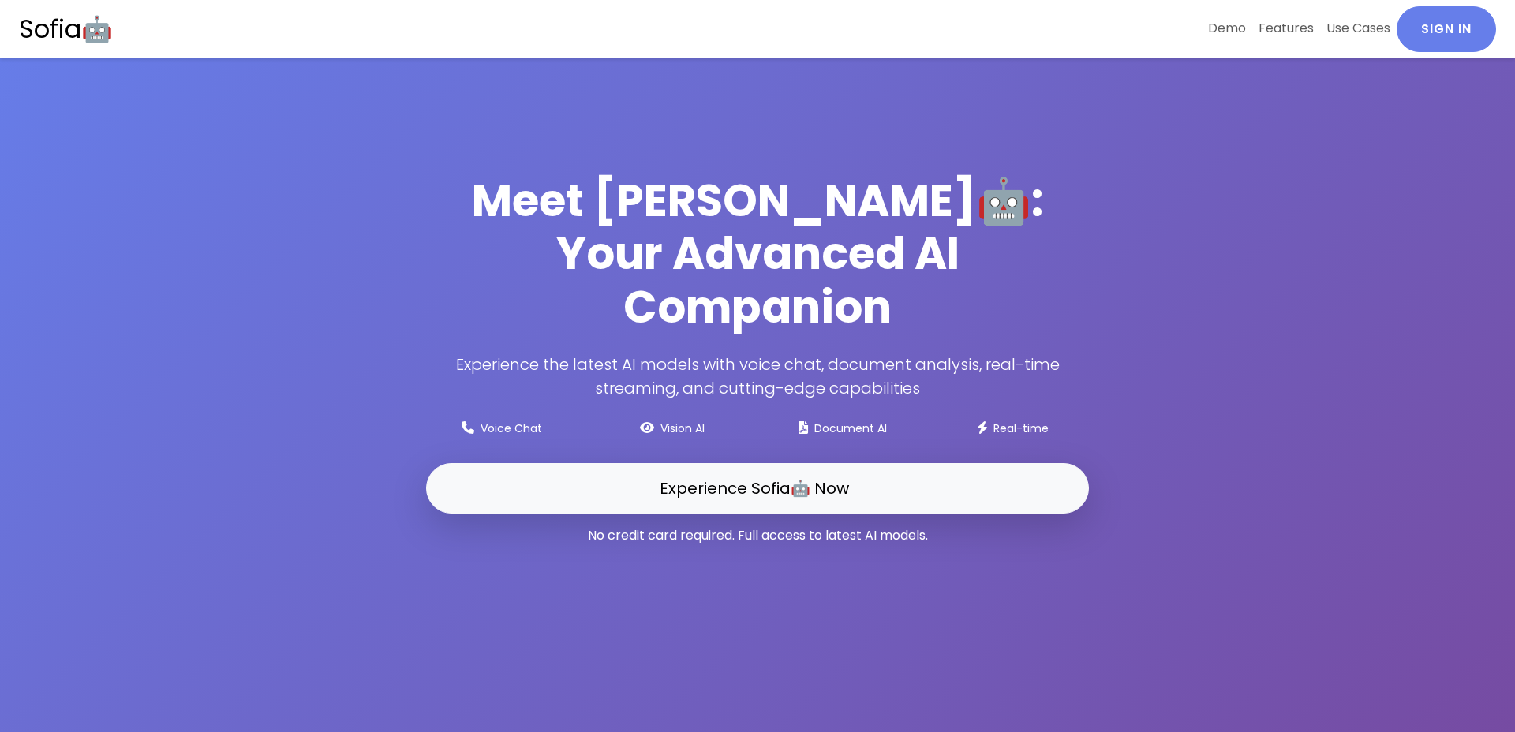
drag, startPoint x: 944, startPoint y: 506, endPoint x: 575, endPoint y: 500, distance: 368.6
click at [576, 526] on p "No credit card required. Full access to latest AI models." at bounding box center [757, 535] width 663 height 19
click at [575, 526] on p "No credit card required. Full access to latest AI models." at bounding box center [757, 535] width 663 height 19
drag, startPoint x: 866, startPoint y: 508, endPoint x: 946, endPoint y: 507, distance: 80.5
click at [946, 526] on p "No credit card required. Full access to latest AI models." at bounding box center [757, 535] width 663 height 19
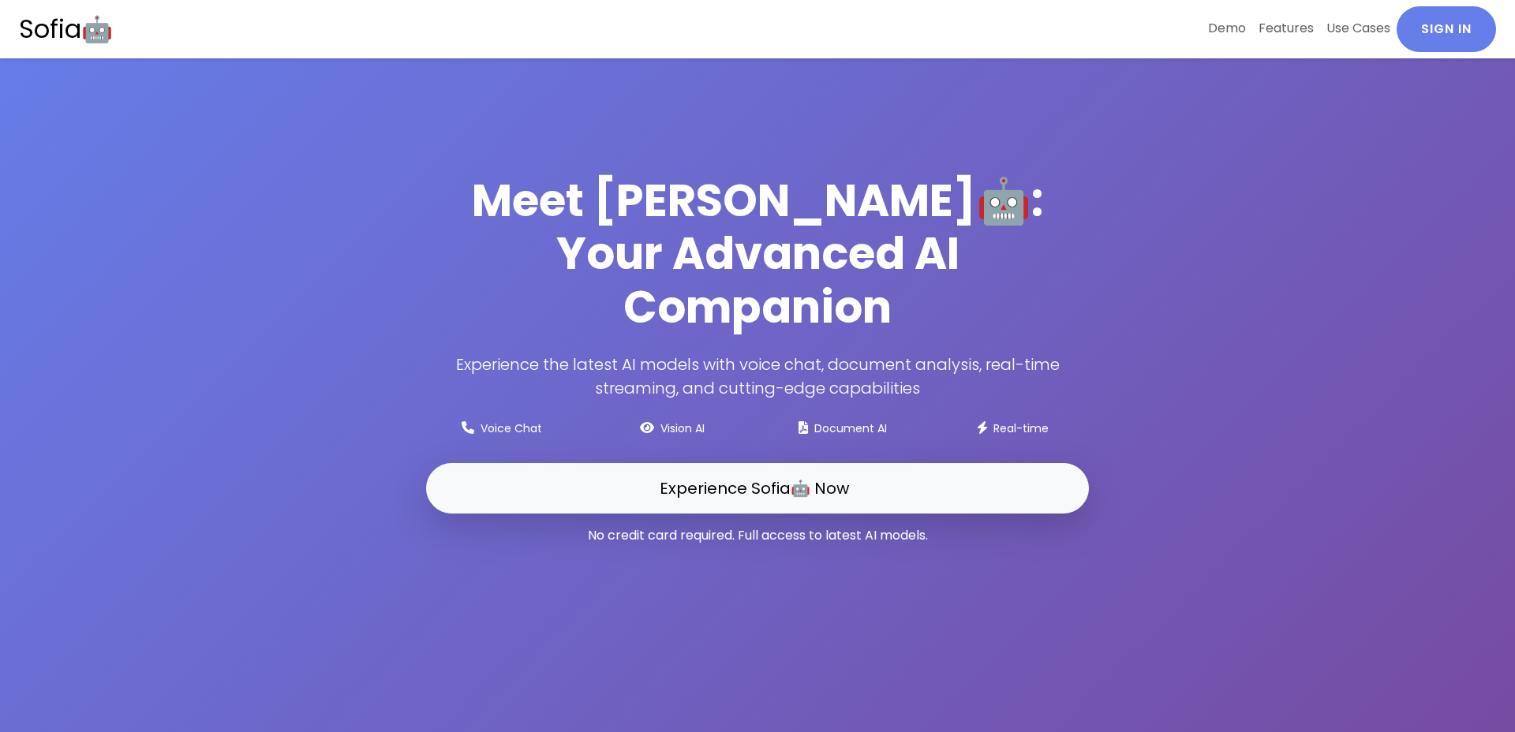
click at [946, 526] on p "No credit card required. Full access to latest AI models." at bounding box center [757, 535] width 663 height 19
click at [1211, 31] on link "Demo" at bounding box center [1227, 28] width 51 height 44
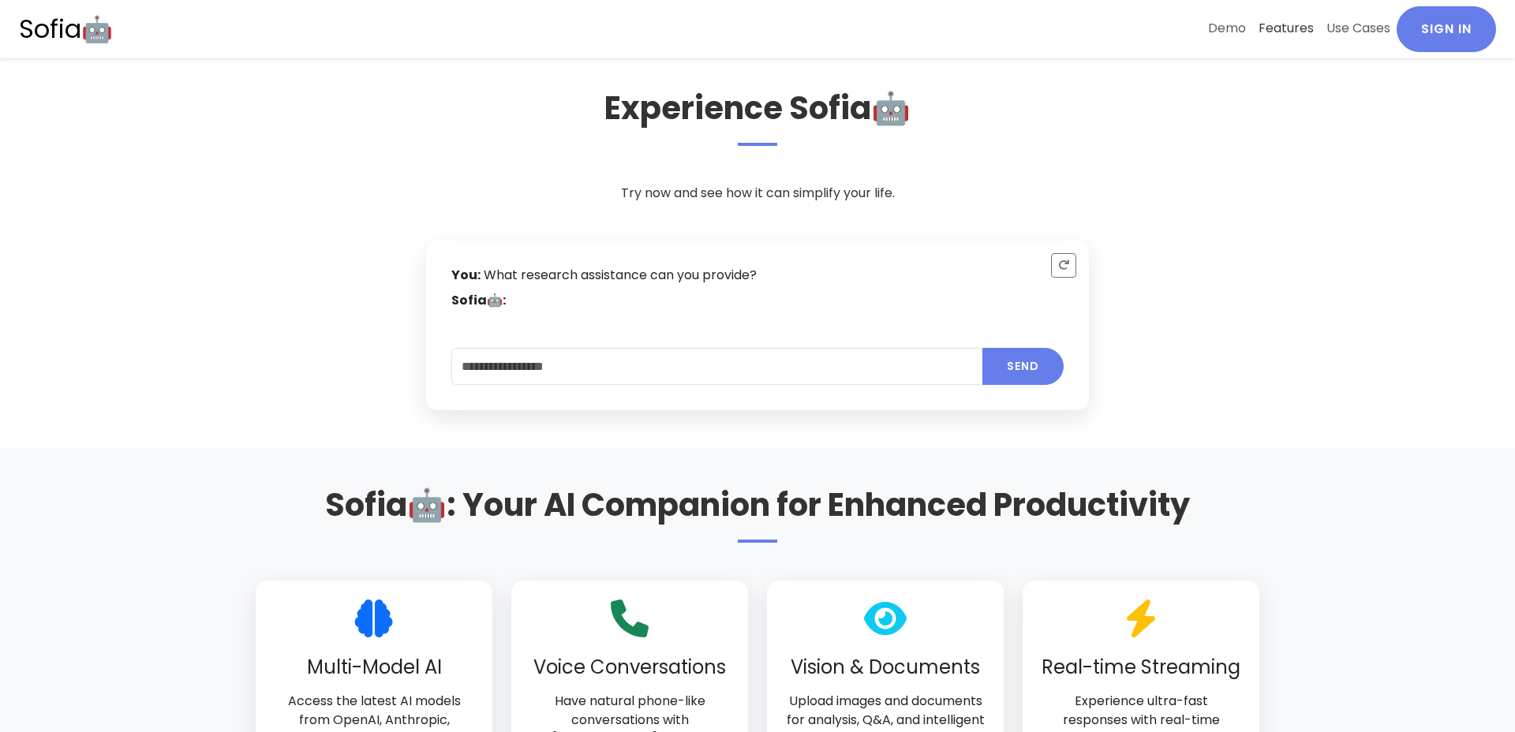
click at [1292, 33] on link "Features" at bounding box center [1286, 28] width 68 height 44
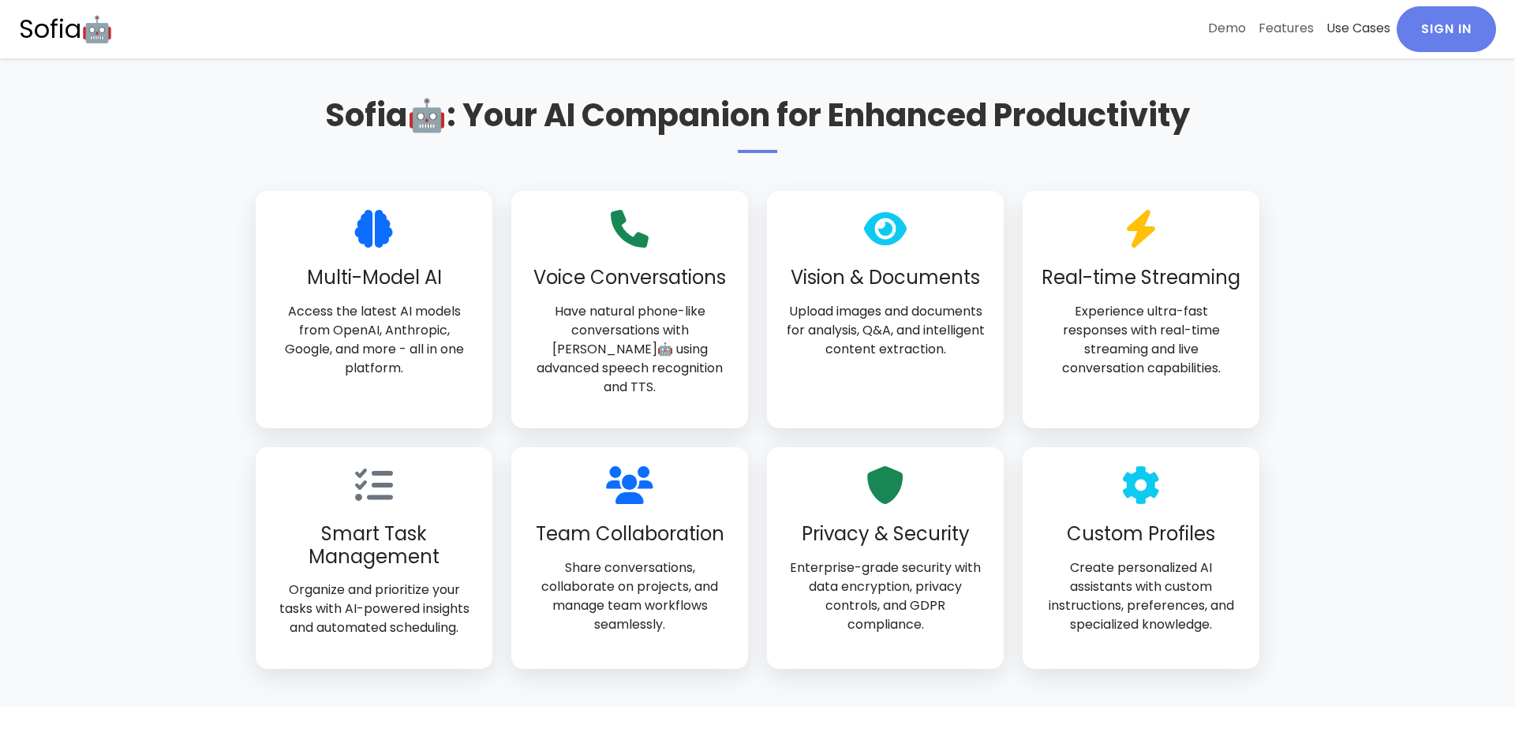
click at [1342, 24] on link "Use Cases" at bounding box center [1358, 28] width 77 height 44
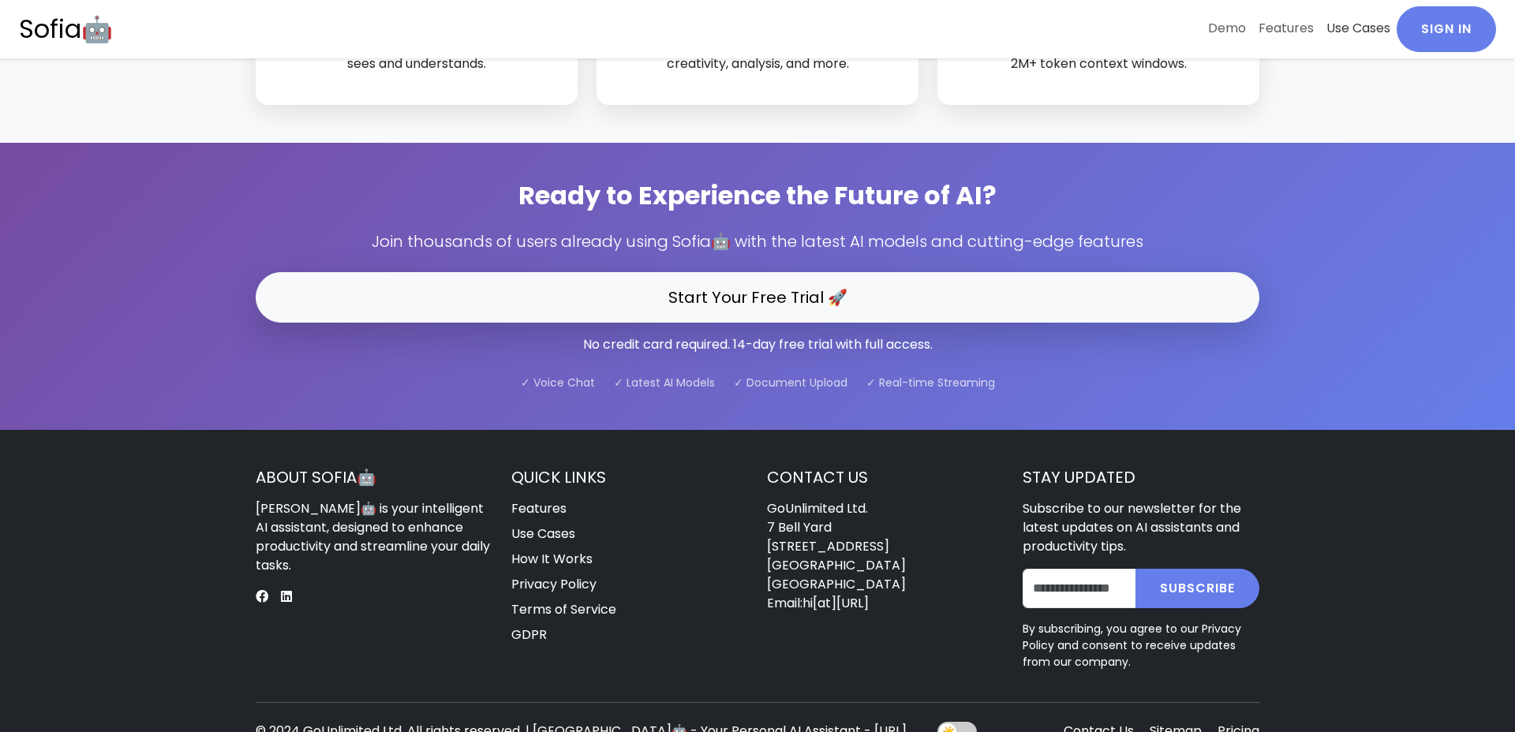
scroll to position [4440, 0]
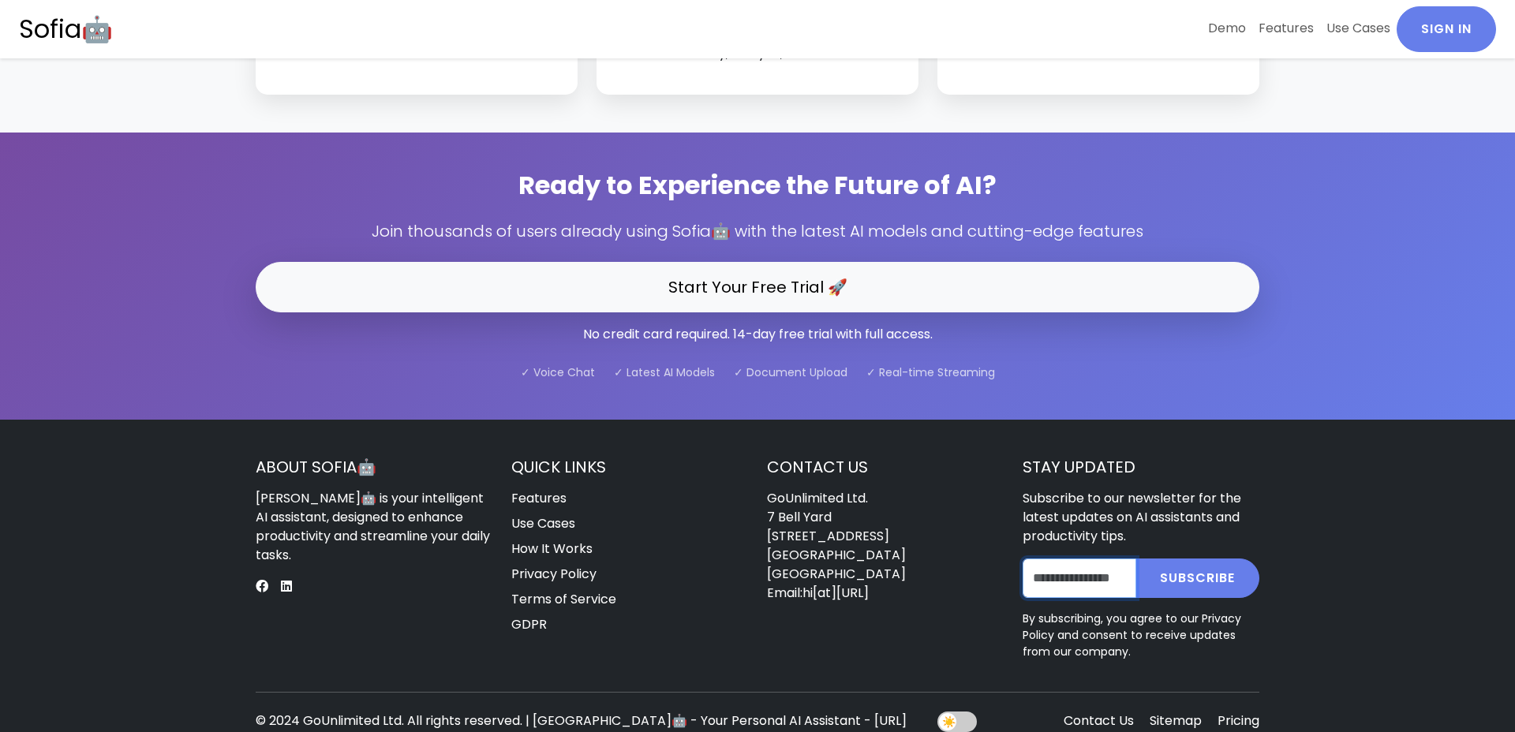
click at [1074, 559] on input "Enter your email" at bounding box center [1080, 578] width 114 height 39
click at [1120, 620] on p "By subscribing, you agree to our Privacy Policy and consent to receive updates …" at bounding box center [1141, 636] width 237 height 50
click at [1080, 559] on input "Enter your email" at bounding box center [1080, 578] width 114 height 39
type input "**********"
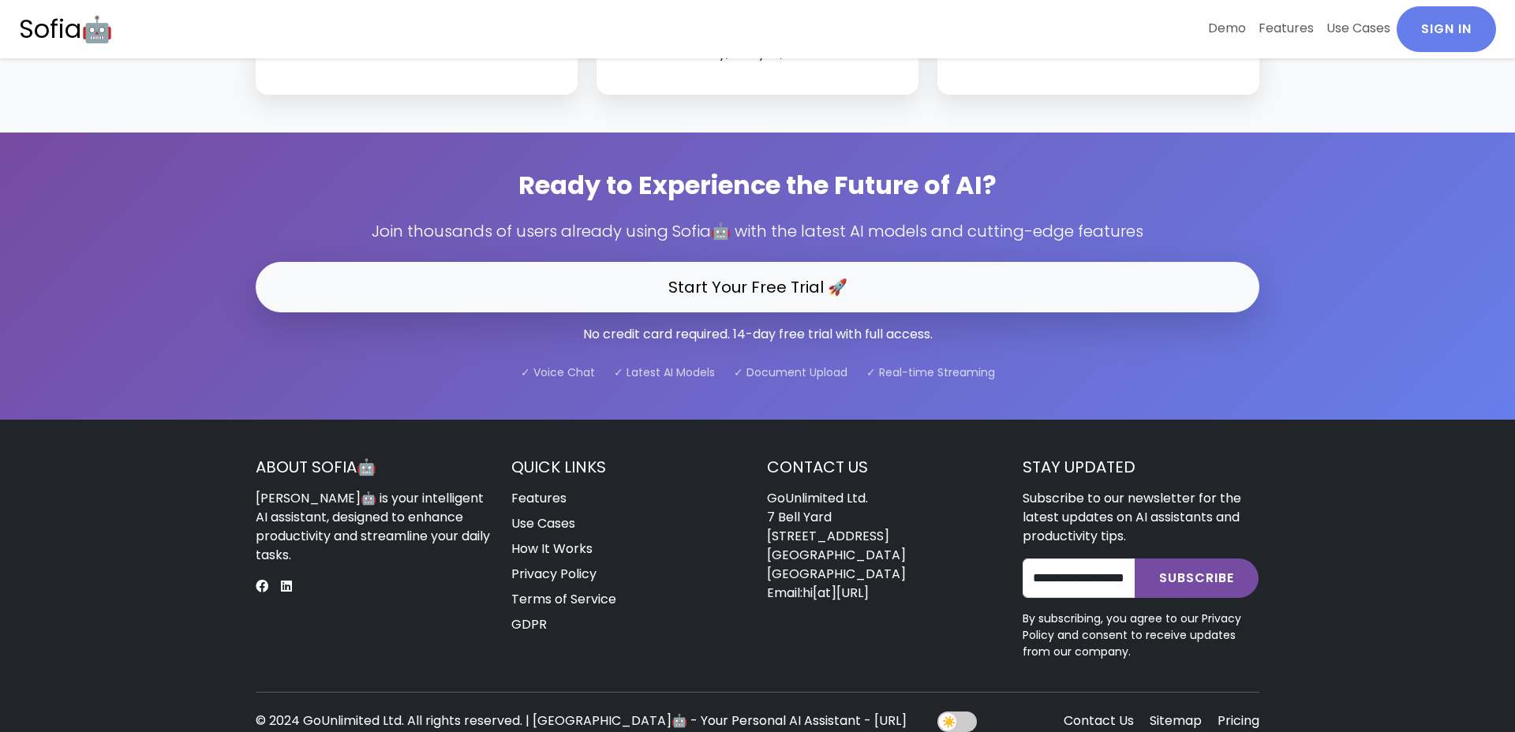
click at [1204, 559] on button "Subscribe" at bounding box center [1197, 578] width 124 height 39
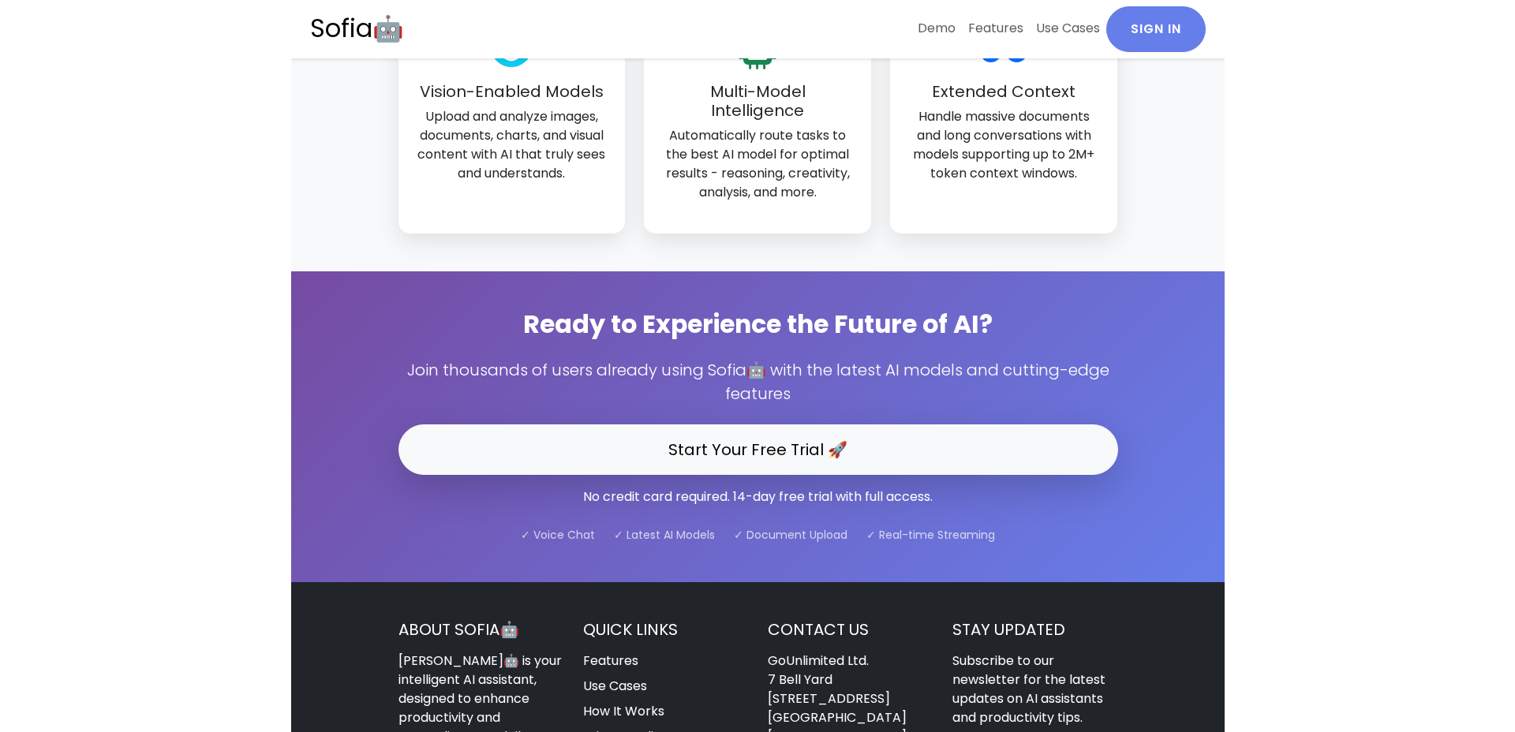
scroll to position [4465, 0]
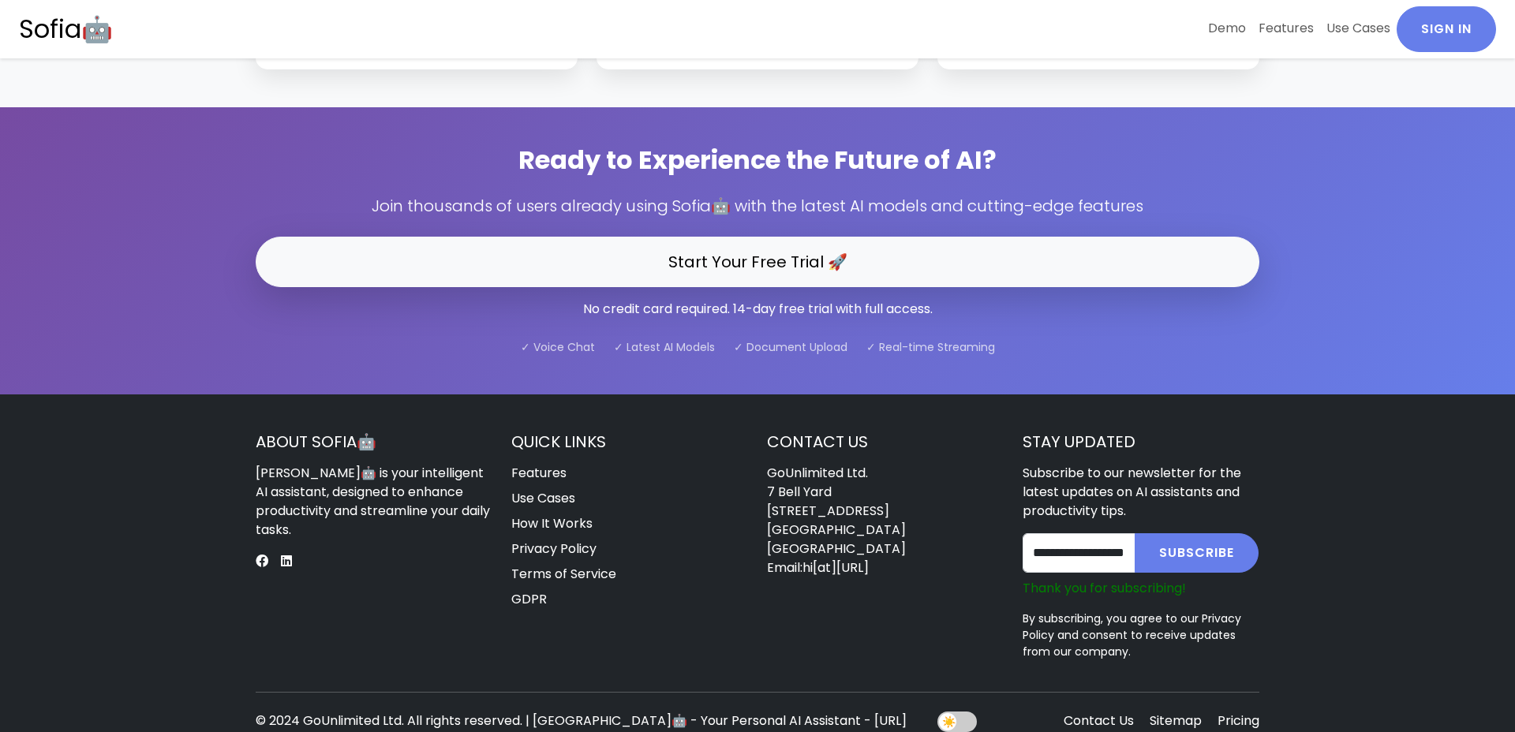
click at [783, 339] on small "✓ Document Upload" at bounding box center [791, 347] width 114 height 16
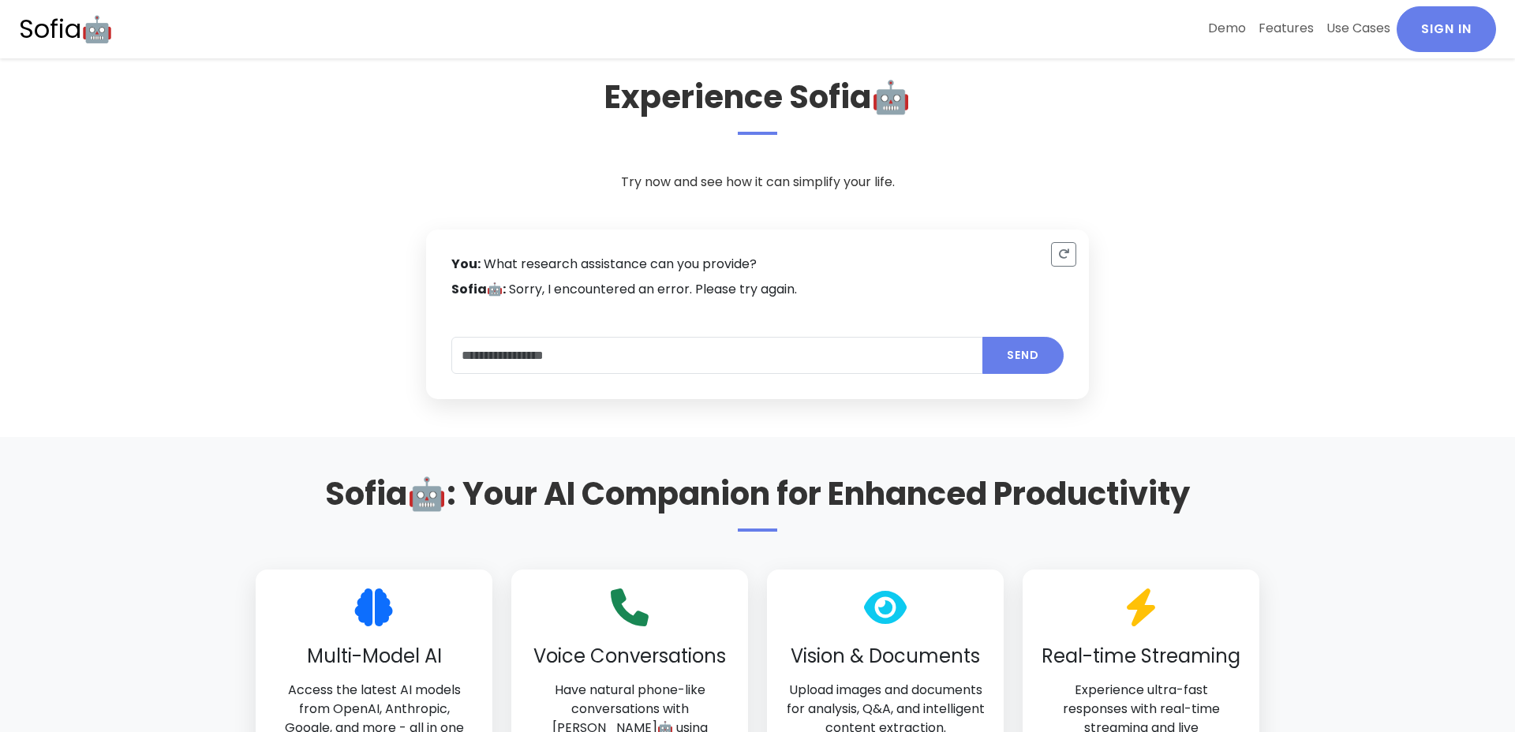
scroll to position [693, 0]
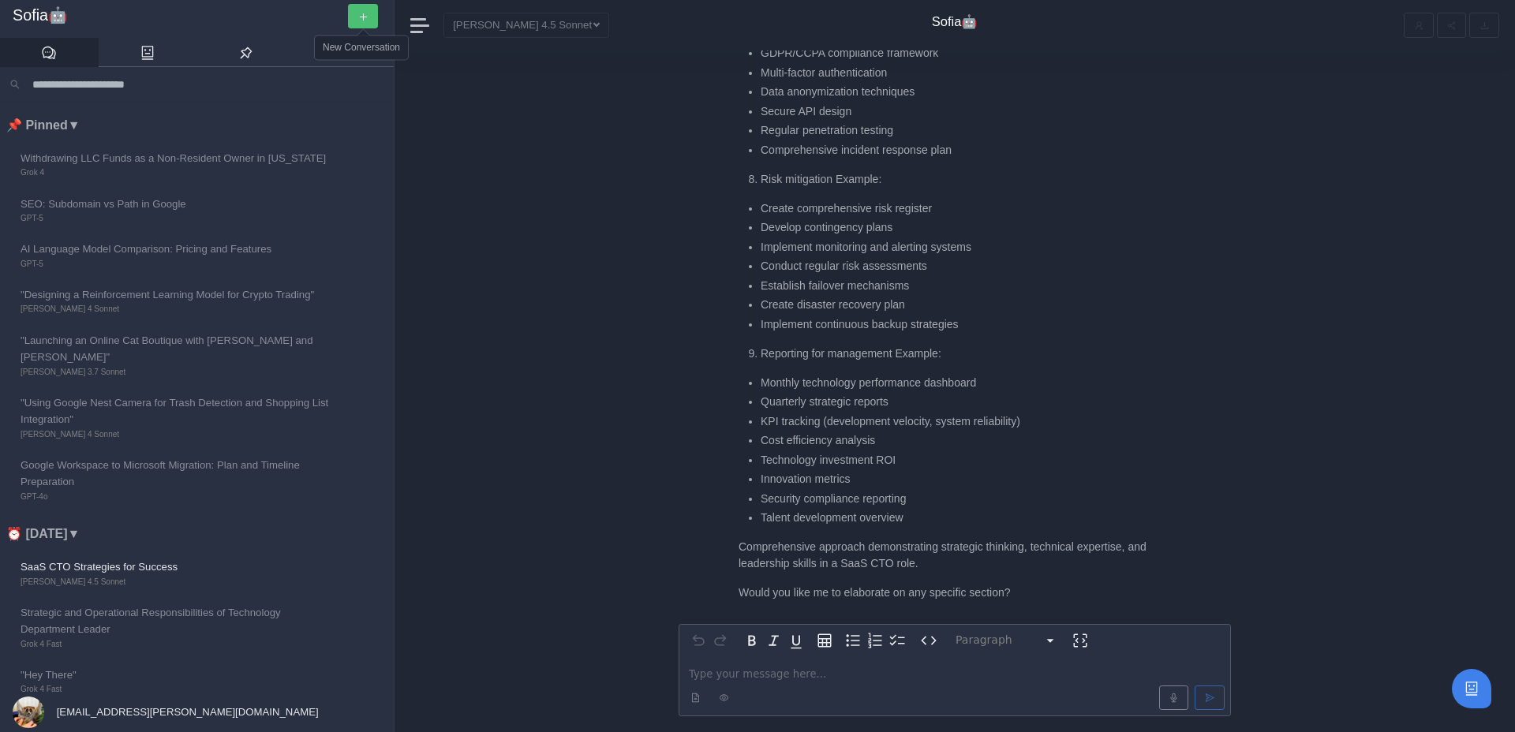
click at [368, 13] on icon "button" at bounding box center [363, 17] width 10 height 10
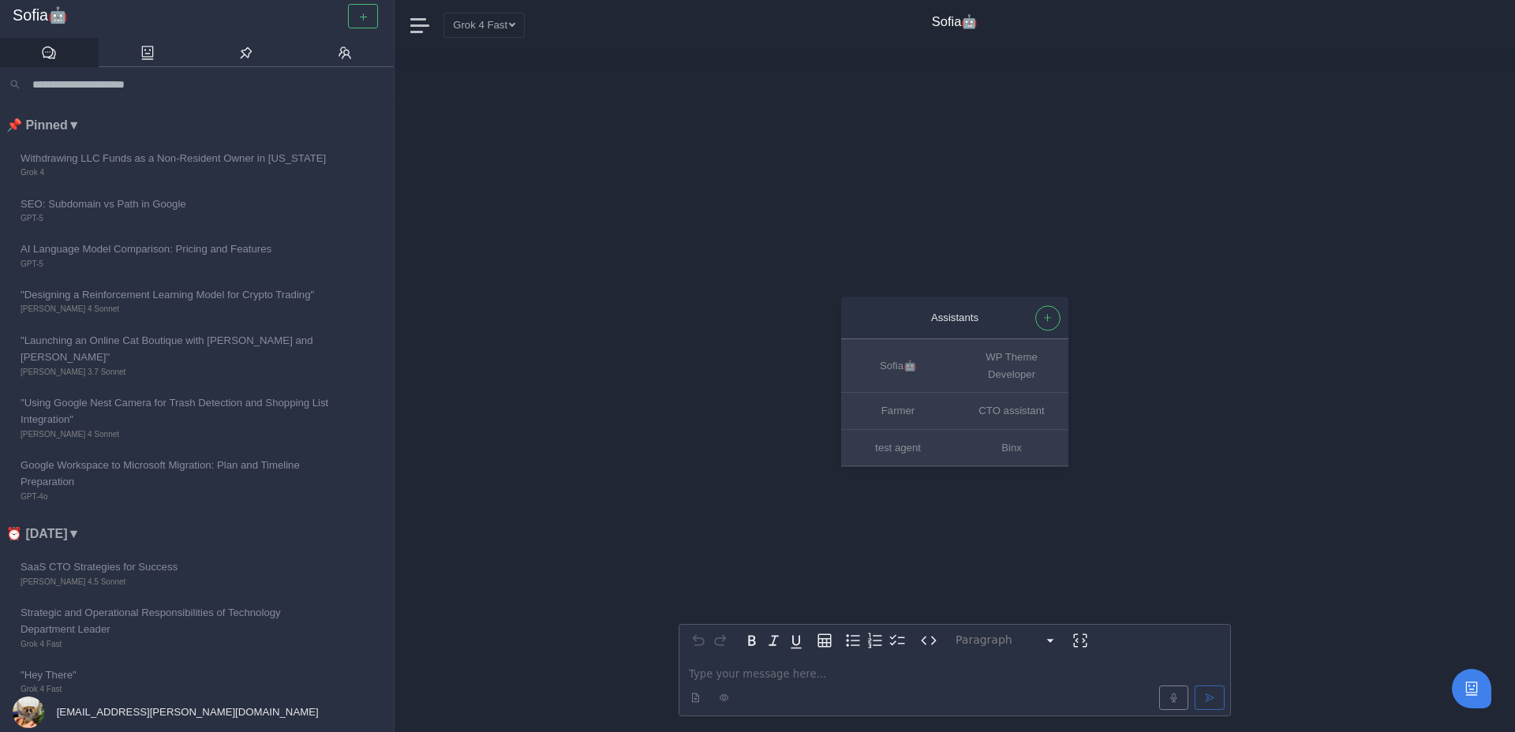
click at [777, 653] on div "Paragraph ********* ***** ********* ********* ********* ********* ********* ***…" at bounding box center [955, 641] width 551 height 32
click at [776, 662] on div "editable markdown" at bounding box center [955, 686] width 551 height 59
paste div "editable markdown"
click at [775, 673] on p "editable markdown" at bounding box center [955, 674] width 532 height 17
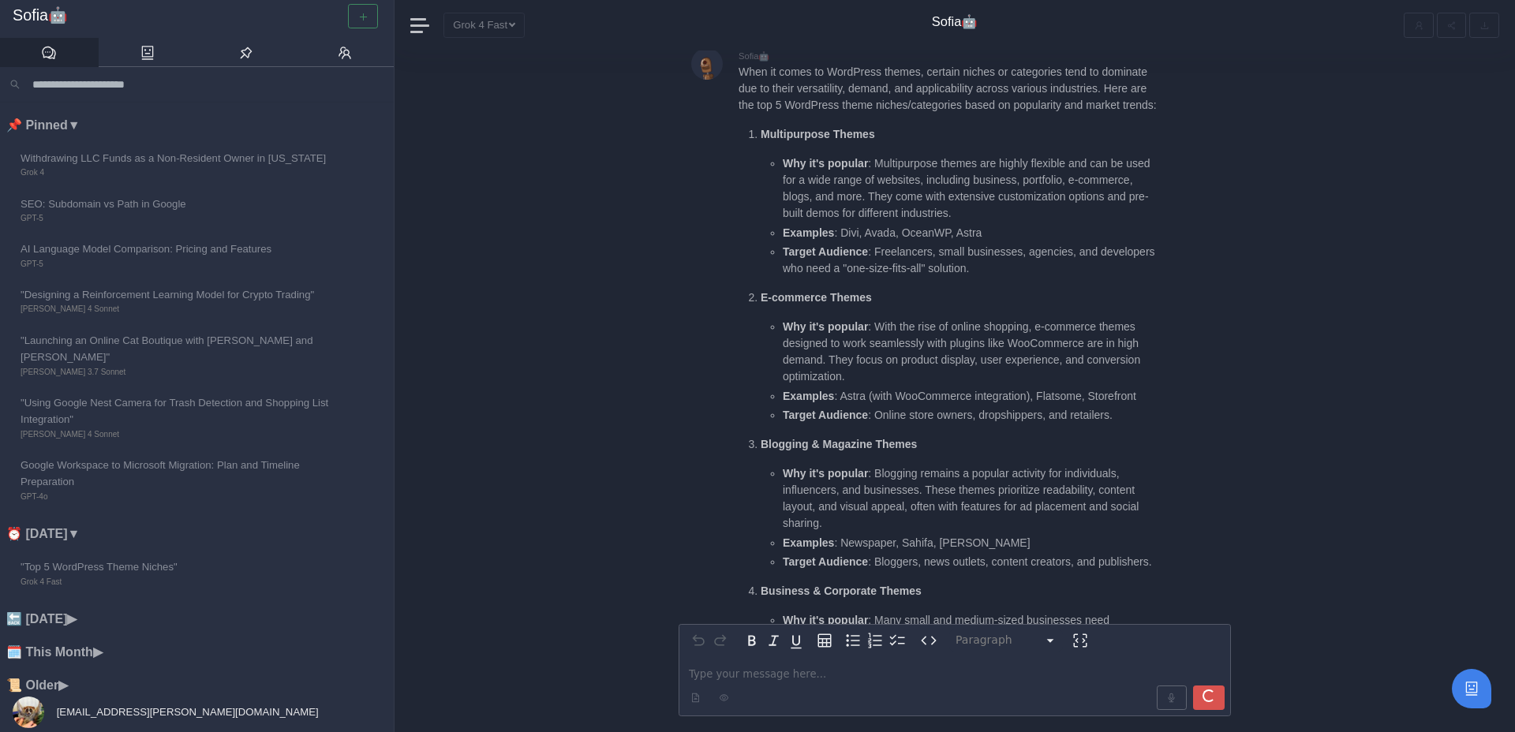
scroll to position [-256, 0]
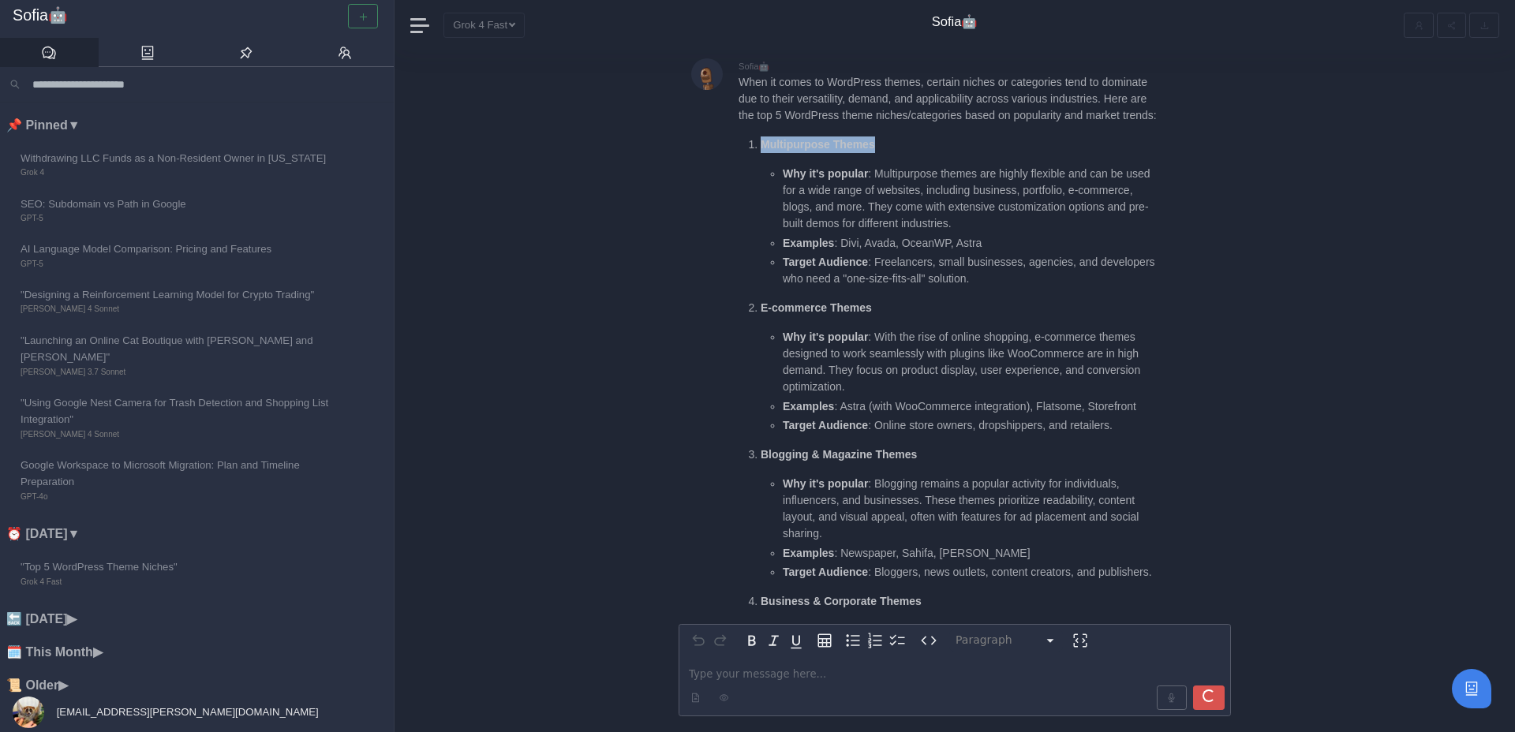
drag, startPoint x: 762, startPoint y: 129, endPoint x: 893, endPoint y: 133, distance: 131.1
click at [893, 137] on p "Multipurpose Themes" at bounding box center [959, 145] width 396 height 17
click at [826, 138] on strong "Multipurpose Themes" at bounding box center [818, 144] width 114 height 13
copy strong "Multipurpose"
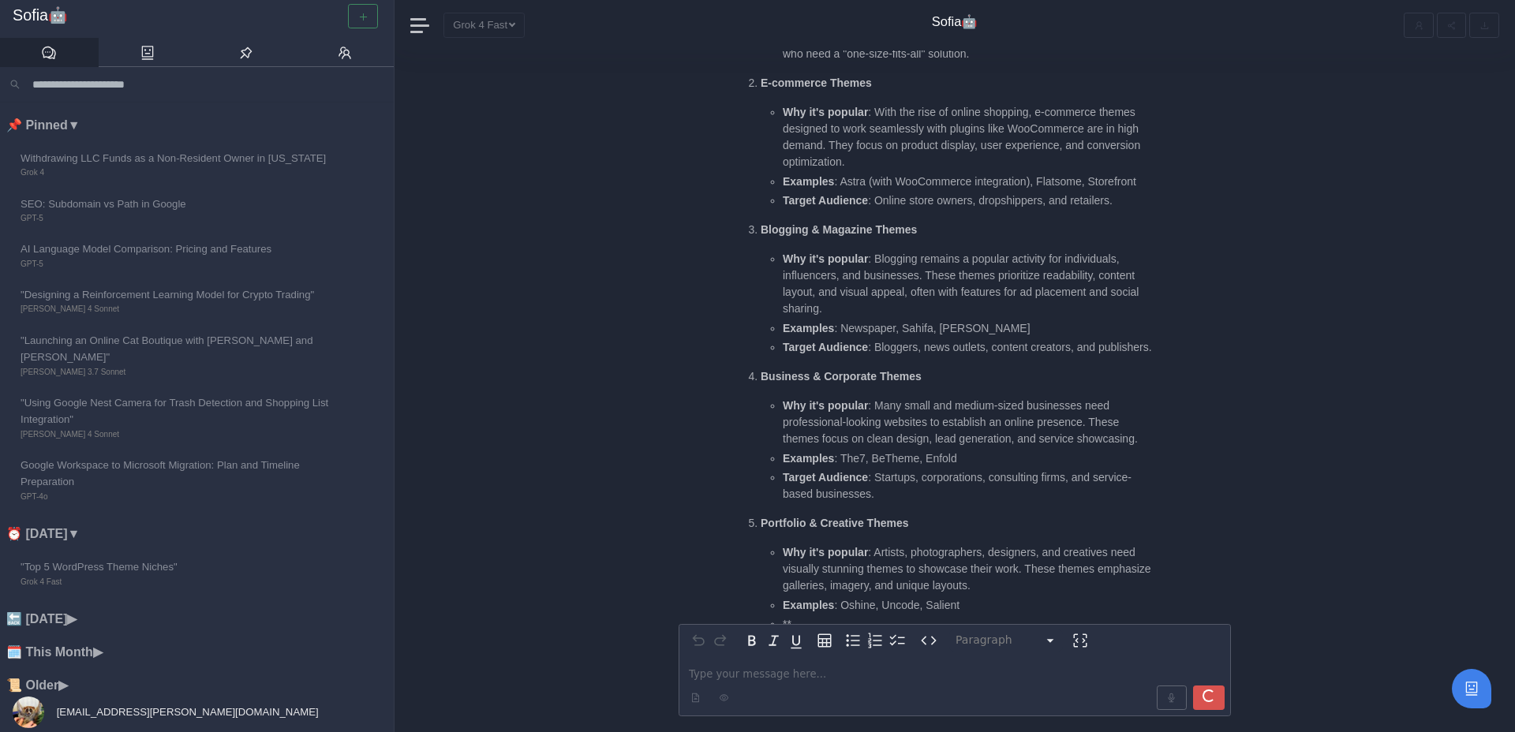
scroll to position [0, 0]
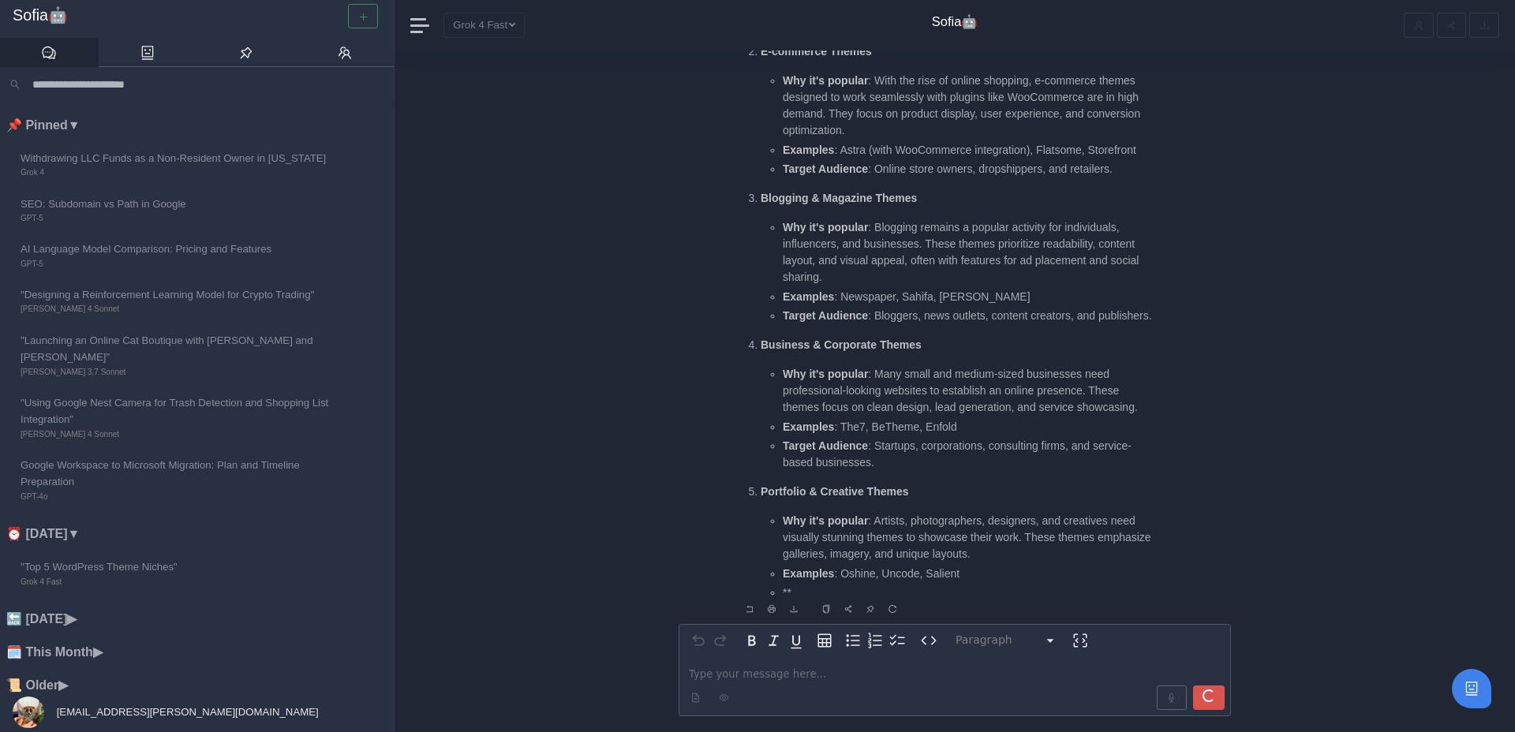
click at [774, 489] on strong "Portfolio & Creative Themes" at bounding box center [835, 491] width 148 height 13
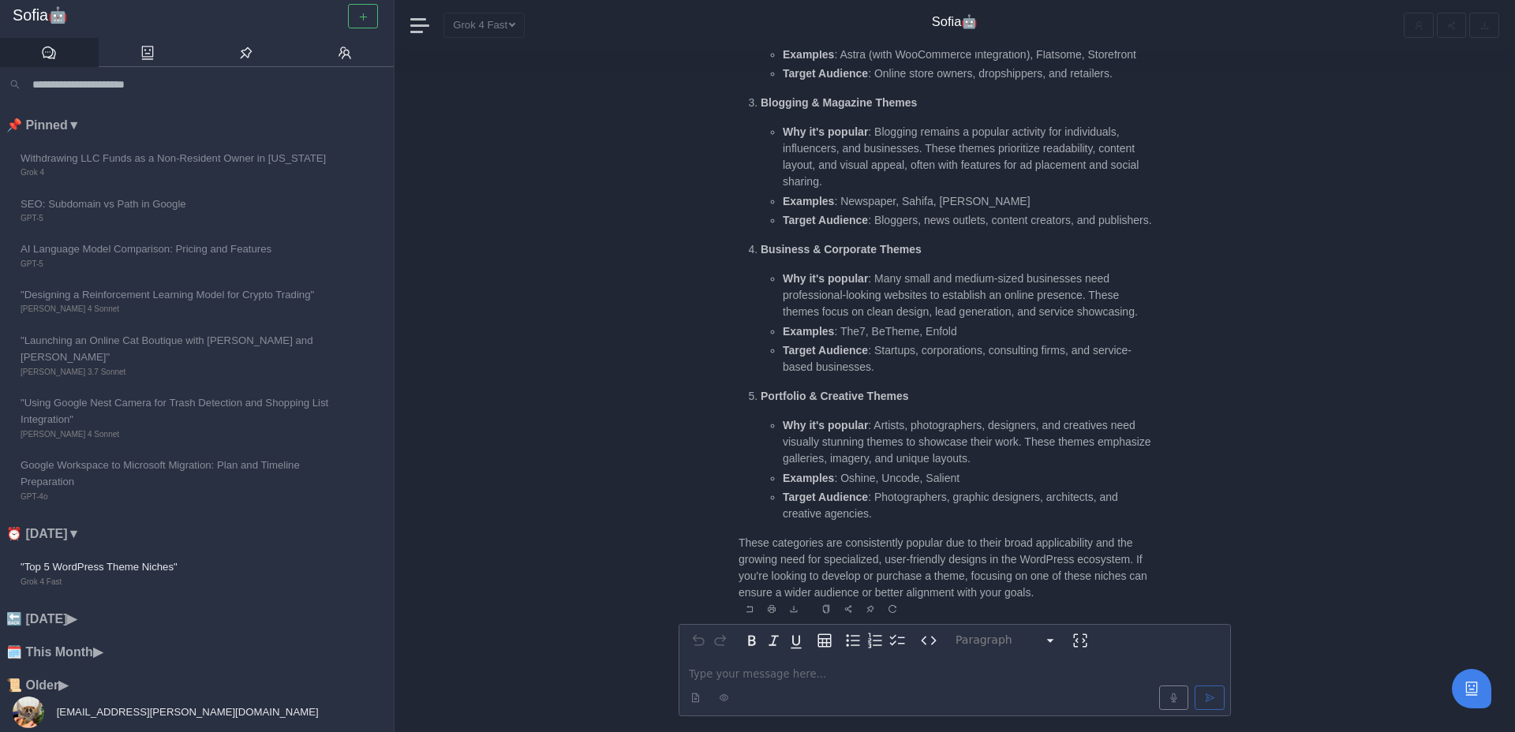
click at [781, 393] on strong "Portfolio & Creative Themes" at bounding box center [835, 396] width 148 height 13
drag, startPoint x: 761, startPoint y: 395, endPoint x: 934, endPoint y: 395, distance: 172.8
click at [934, 395] on p "Portfolio & Creative Themes" at bounding box center [959, 396] width 396 height 17
copy strong "Portfolio & Creative Themes"
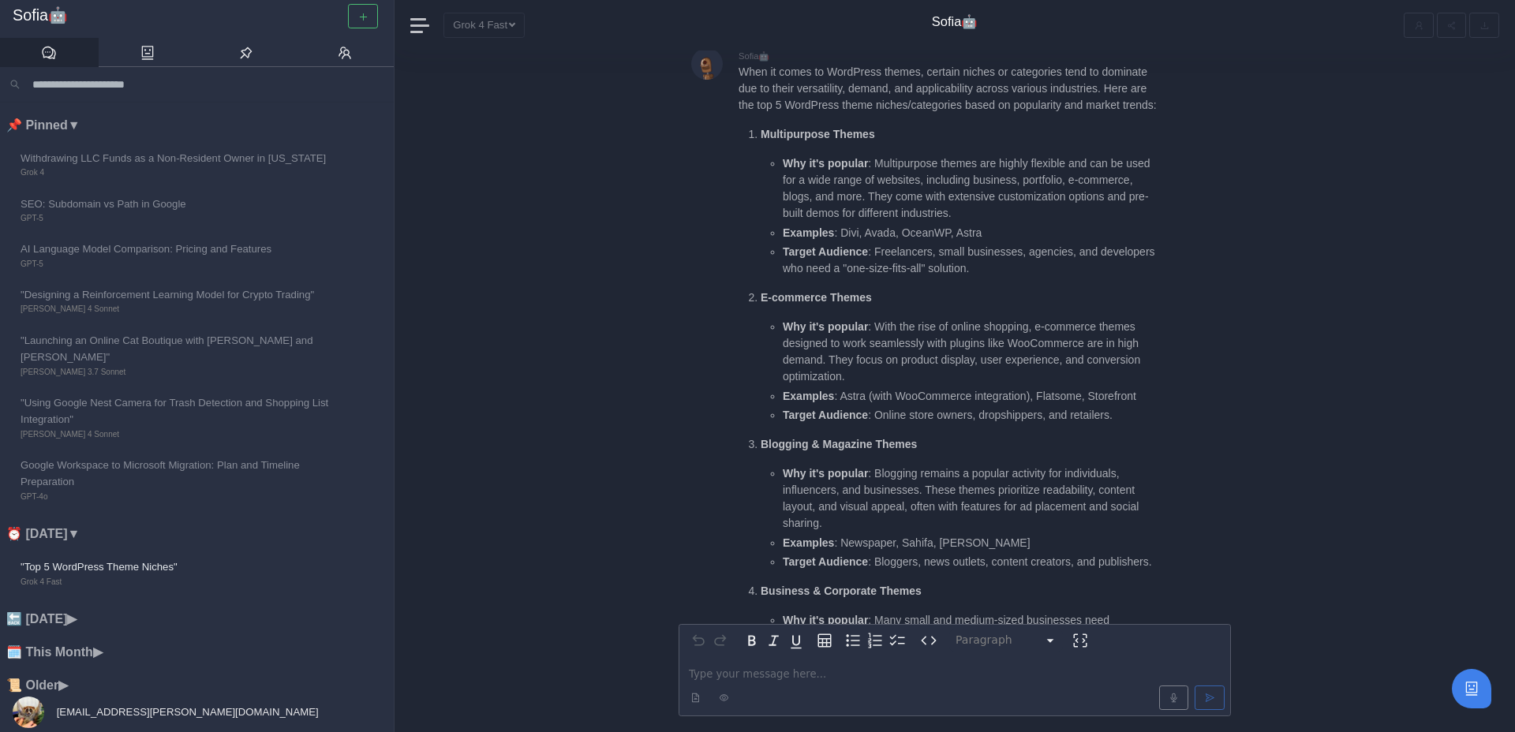
scroll to position [-432, 0]
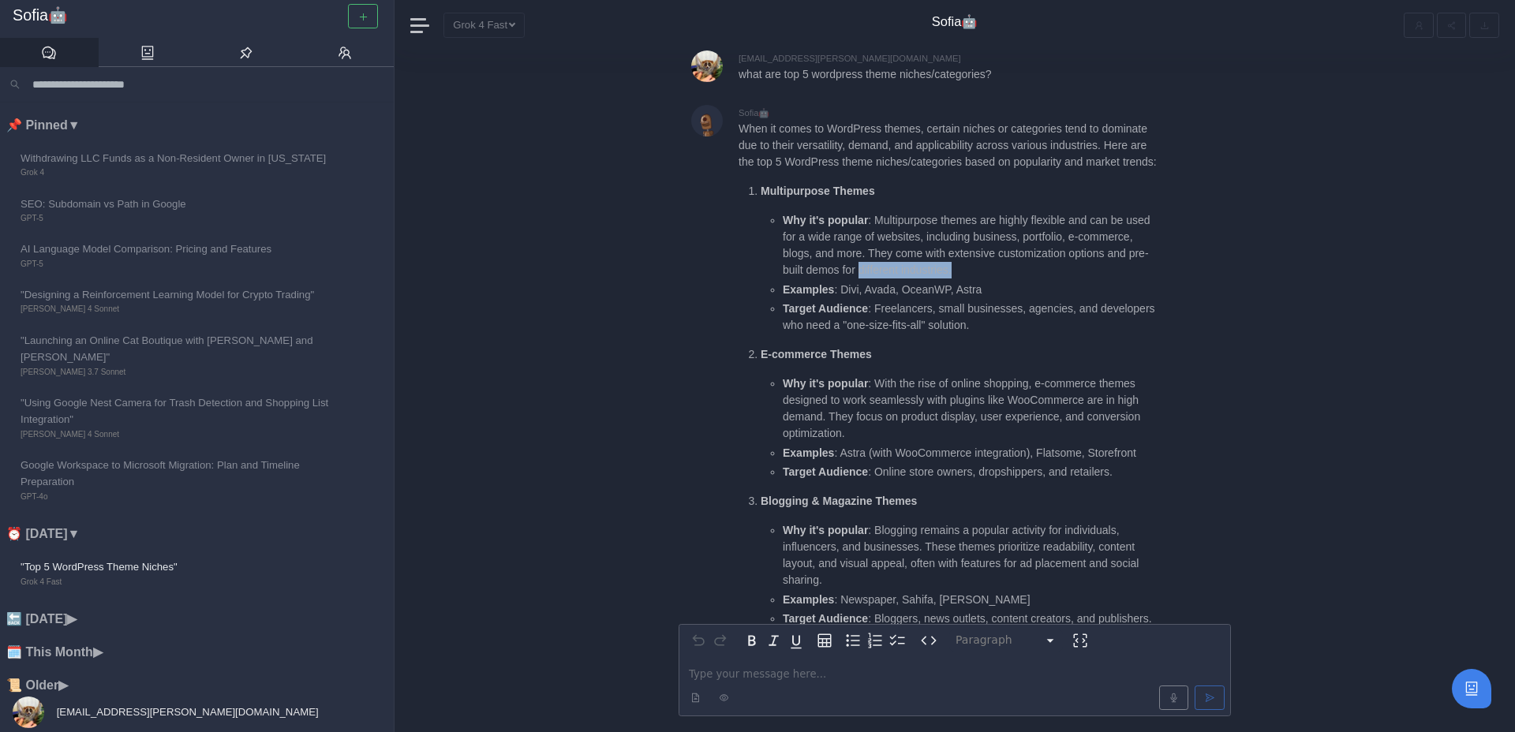
drag, startPoint x: 1046, startPoint y: 288, endPoint x: 948, endPoint y: 288, distance: 97.9
click at [948, 279] on li "Why it's popular : Multipurpose themes are highly flexible and can be used for …" at bounding box center [970, 245] width 374 height 66
copy li "different industries."
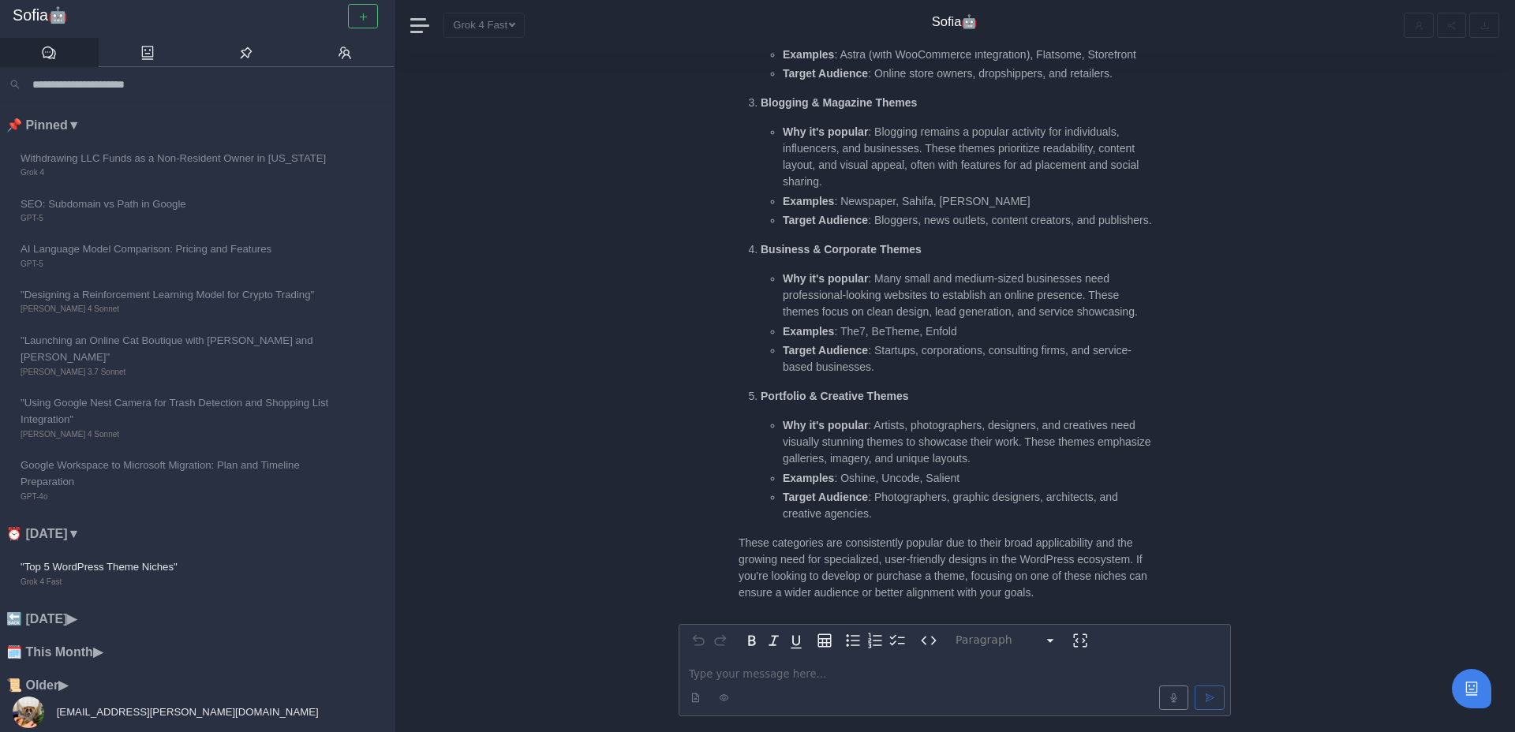
click at [752, 680] on p "editable markdown" at bounding box center [955, 674] width 532 height 17
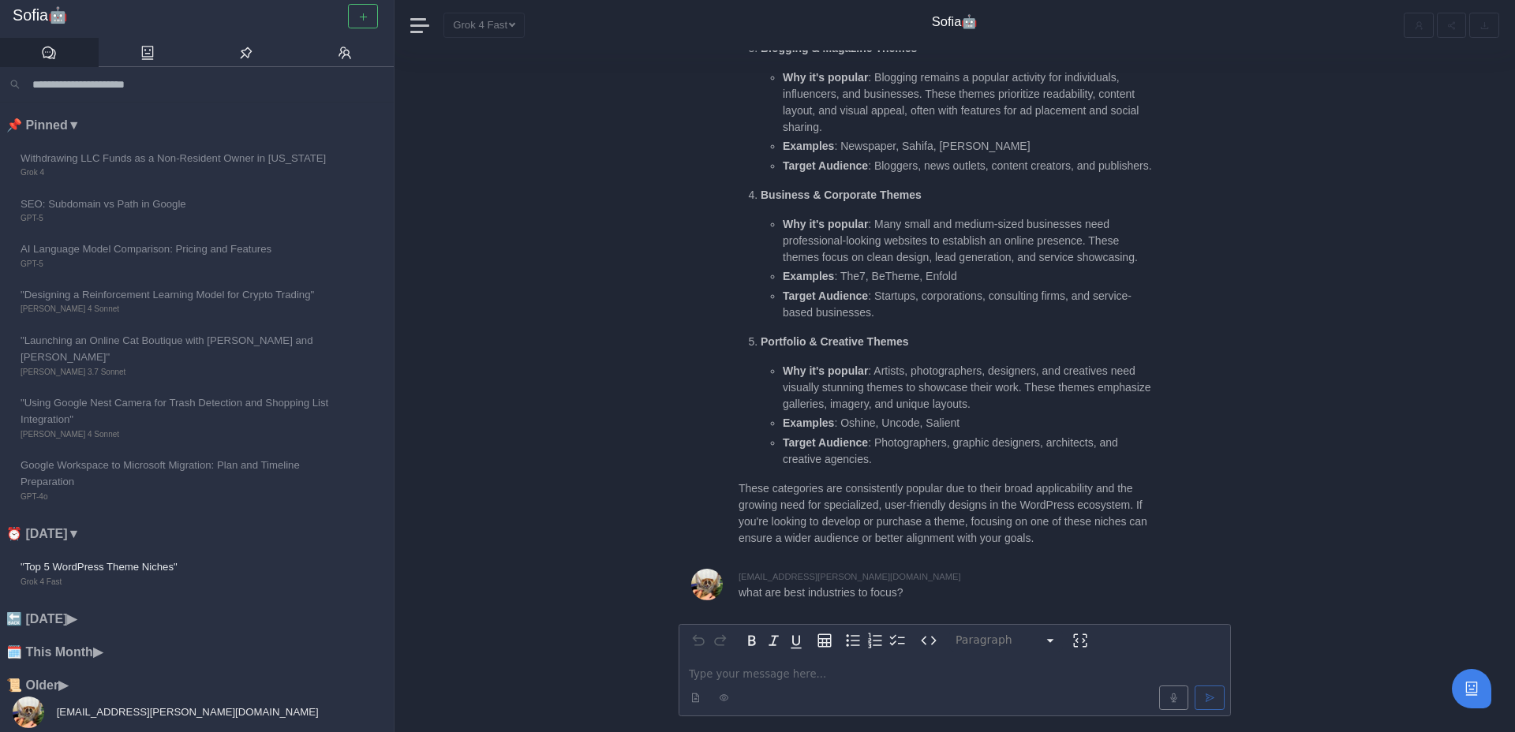
scroll to position [2, 0]
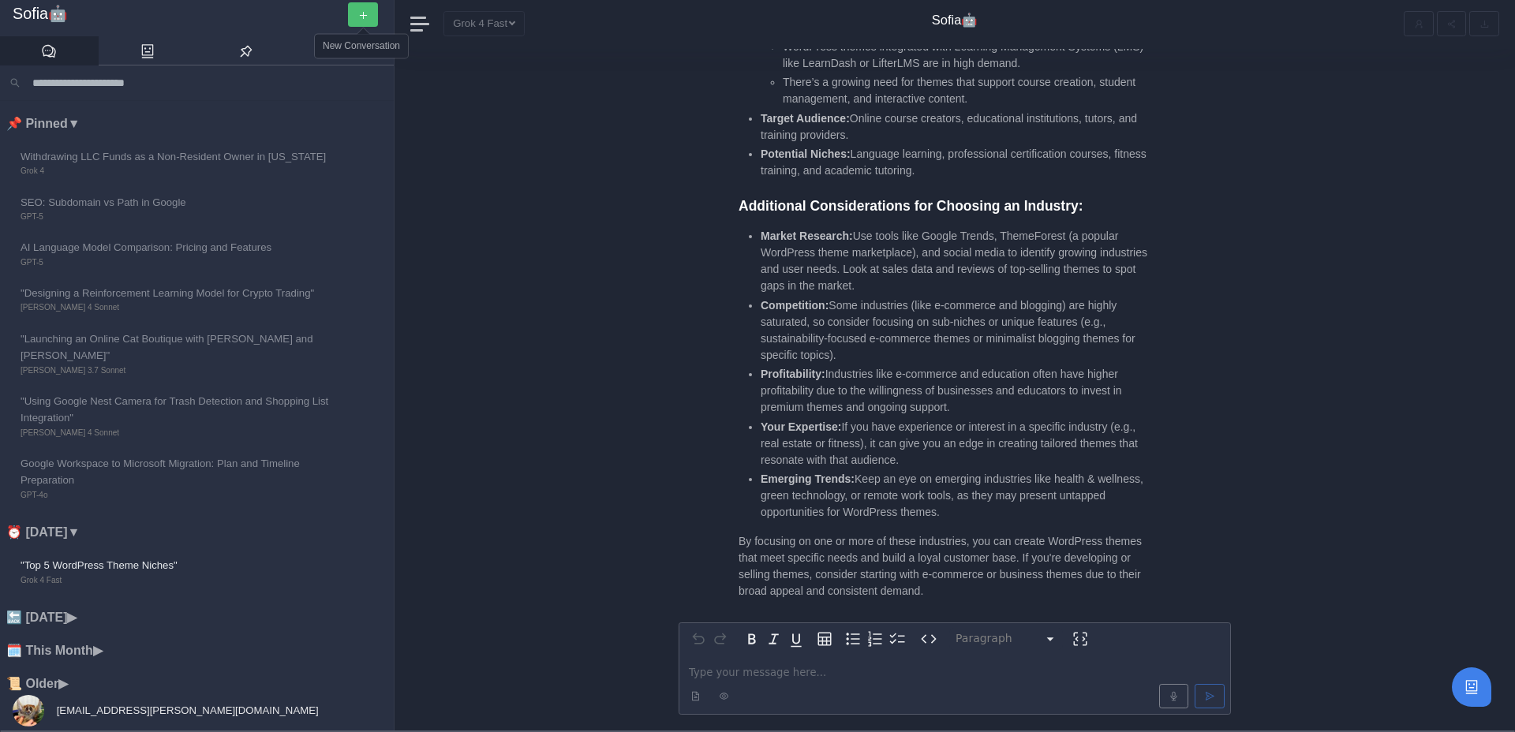
click at [363, 16] on icon "button" at bounding box center [363, 15] width 1 height 7
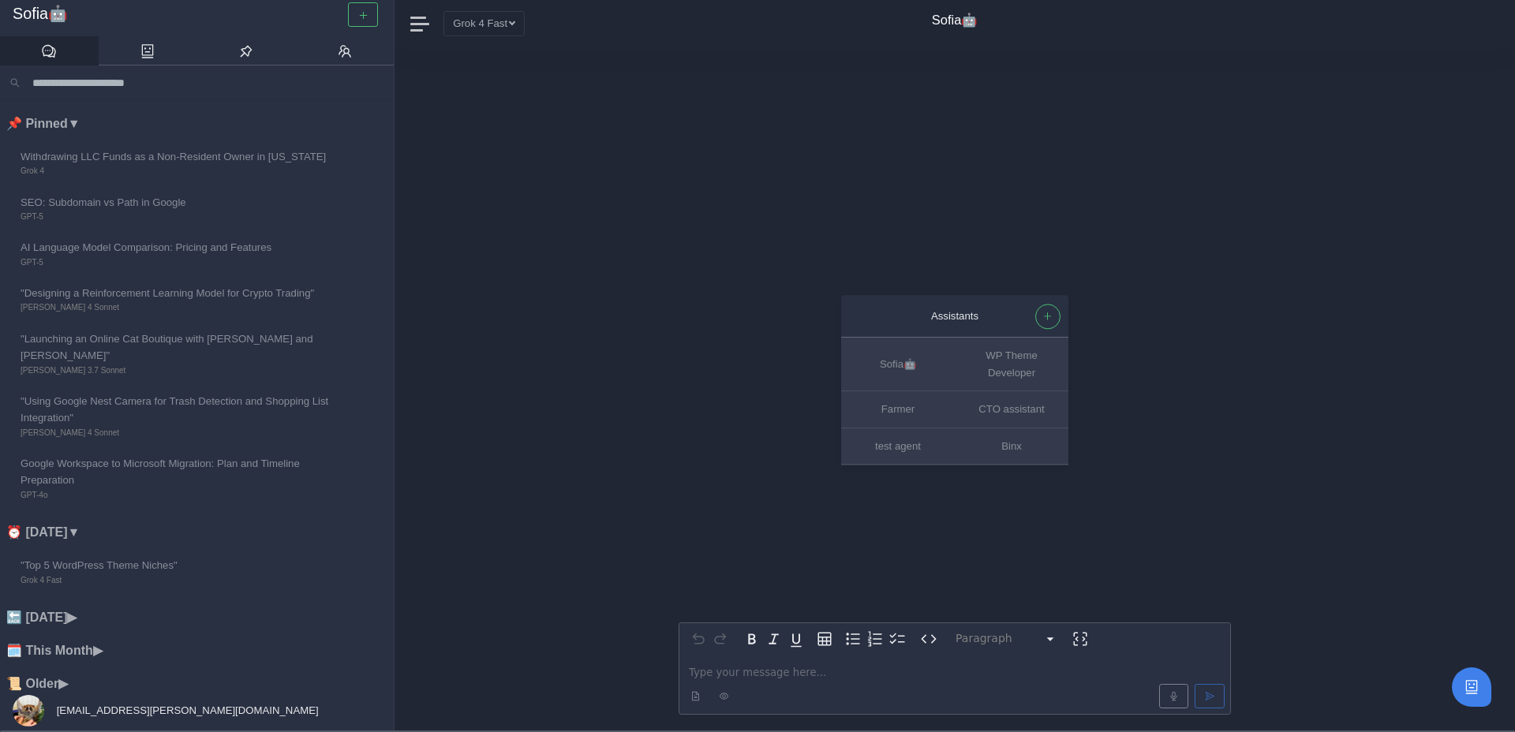
click at [706, 668] on p "editable markdown" at bounding box center [955, 673] width 532 height 17
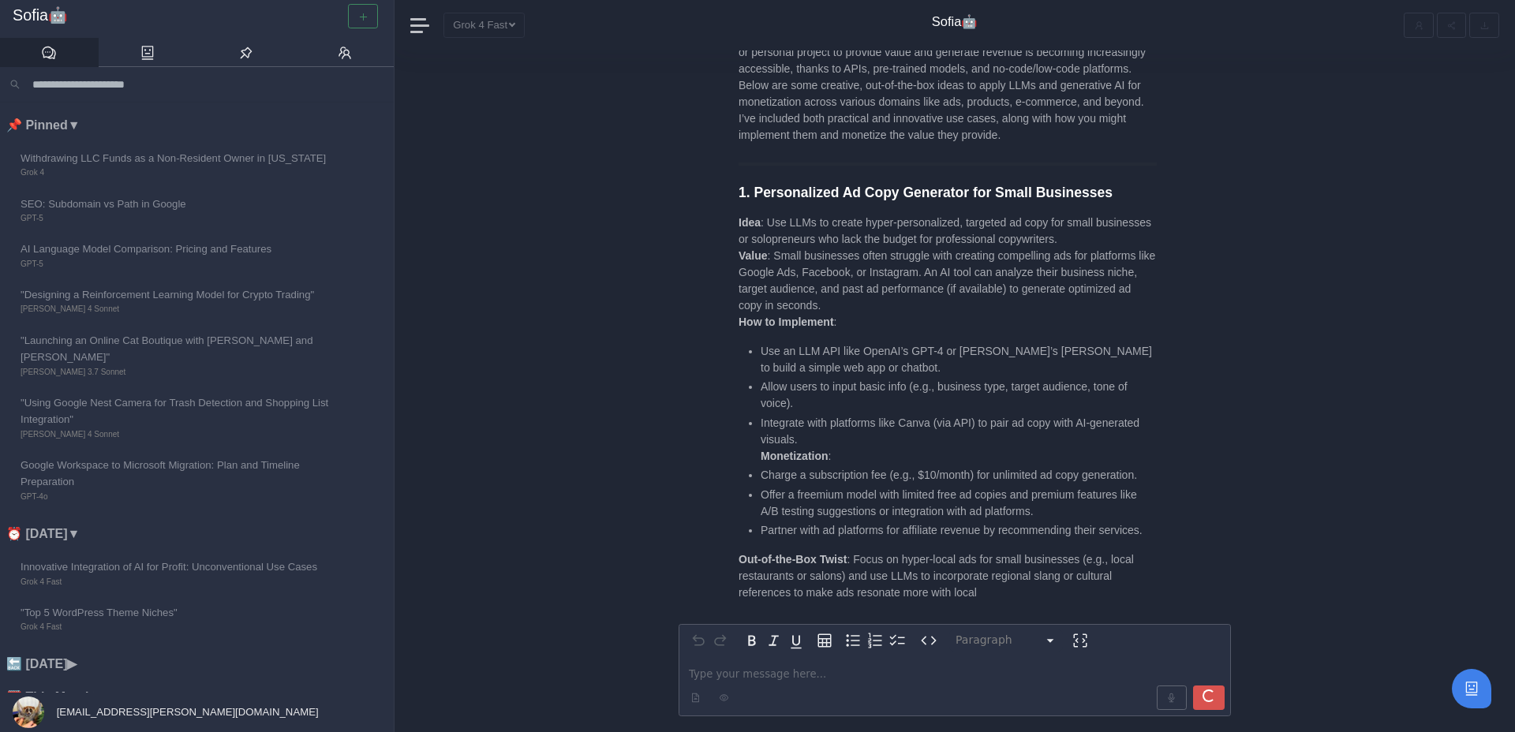
click at [706, 668] on p "editable markdown" at bounding box center [955, 674] width 532 height 17
click at [544, 335] on div "Paragraph ********* ***** ********* ********* ********* ********* ********* ***…" at bounding box center [955, 392] width 1121 height 682
